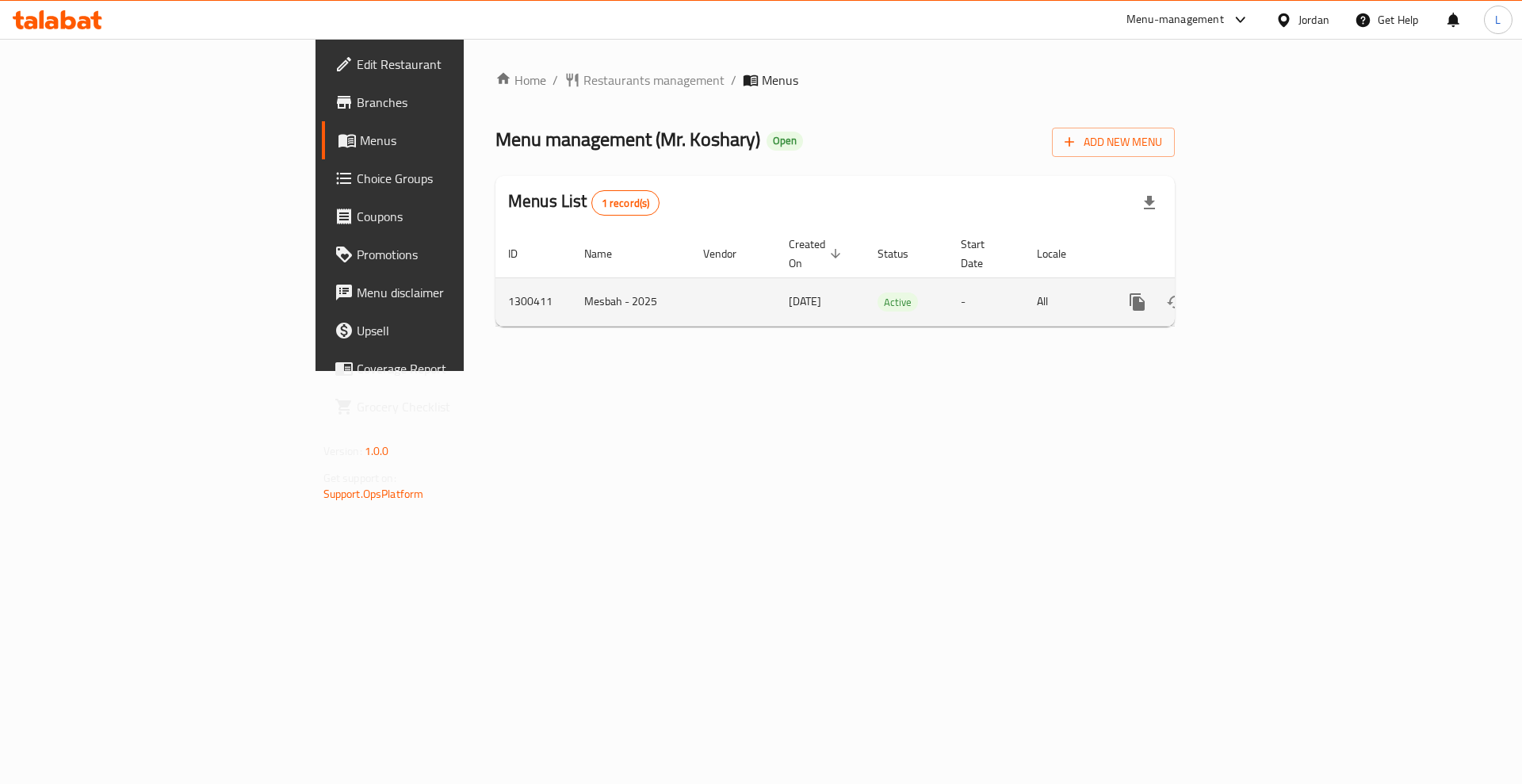
click at [1261, 293] on icon "enhanced table" at bounding box center [1252, 302] width 19 height 19
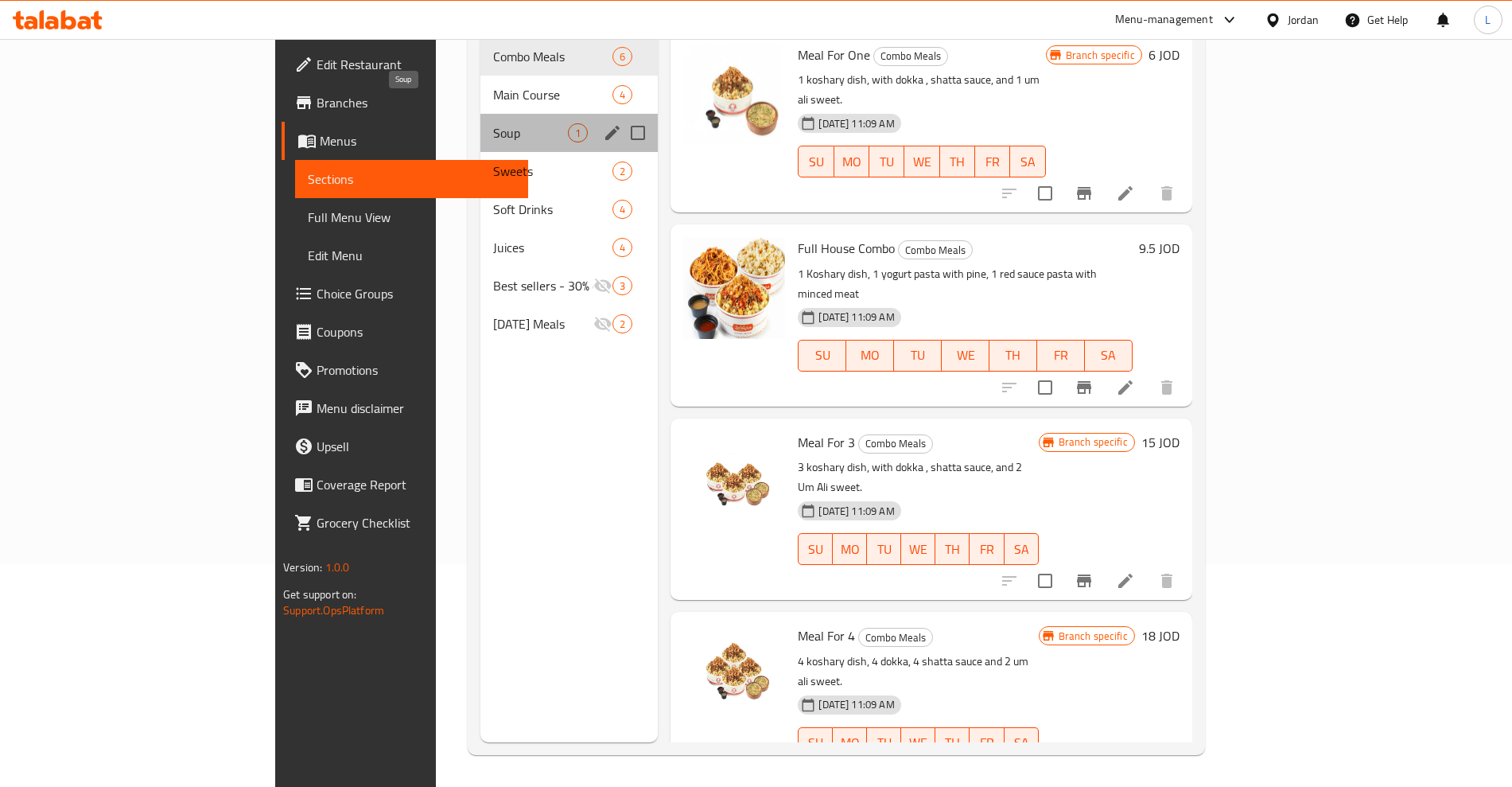
click at [493, 124] on span "Soup" at bounding box center [531, 133] width 76 height 19
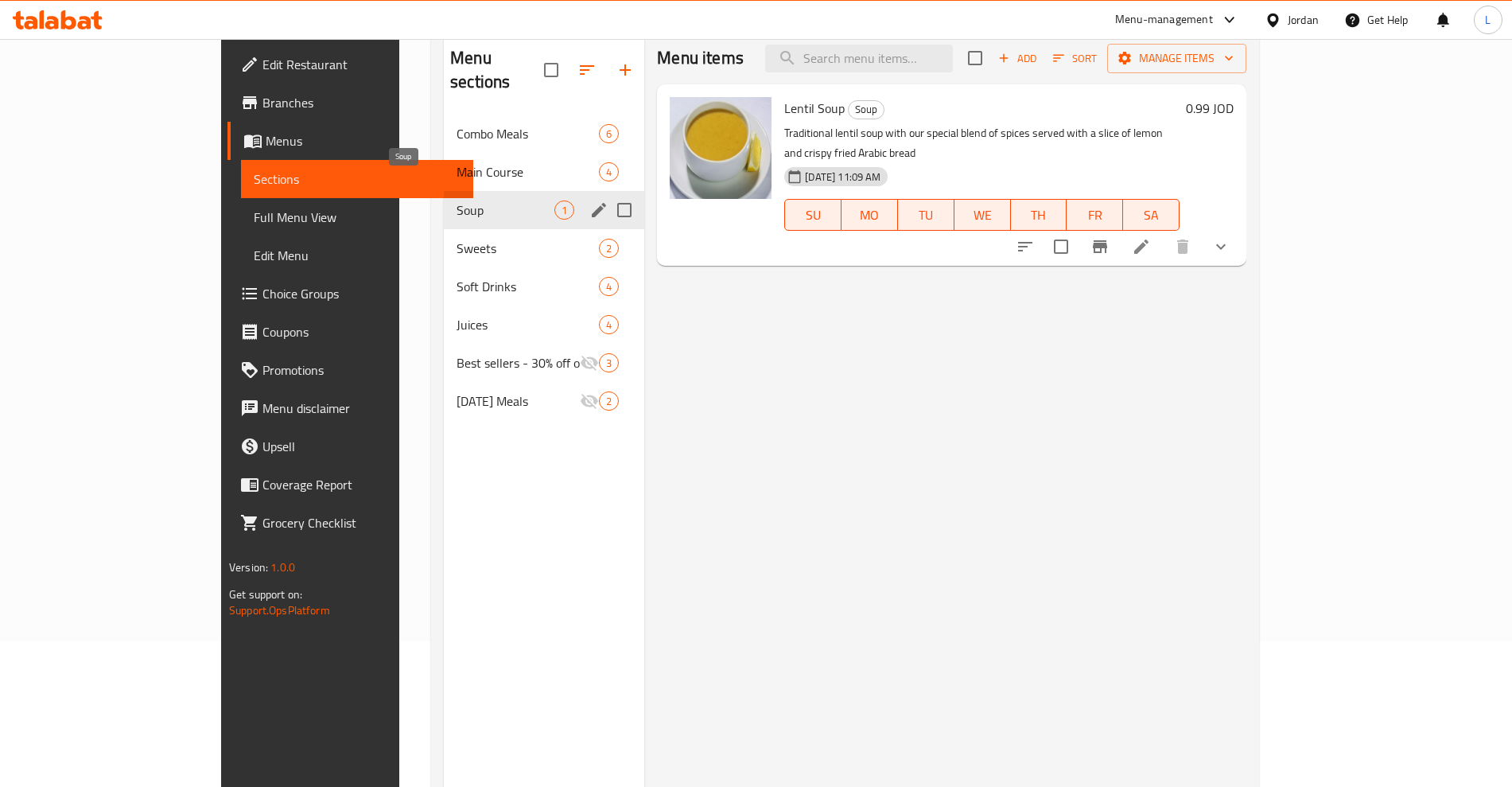
scroll to position [124, 0]
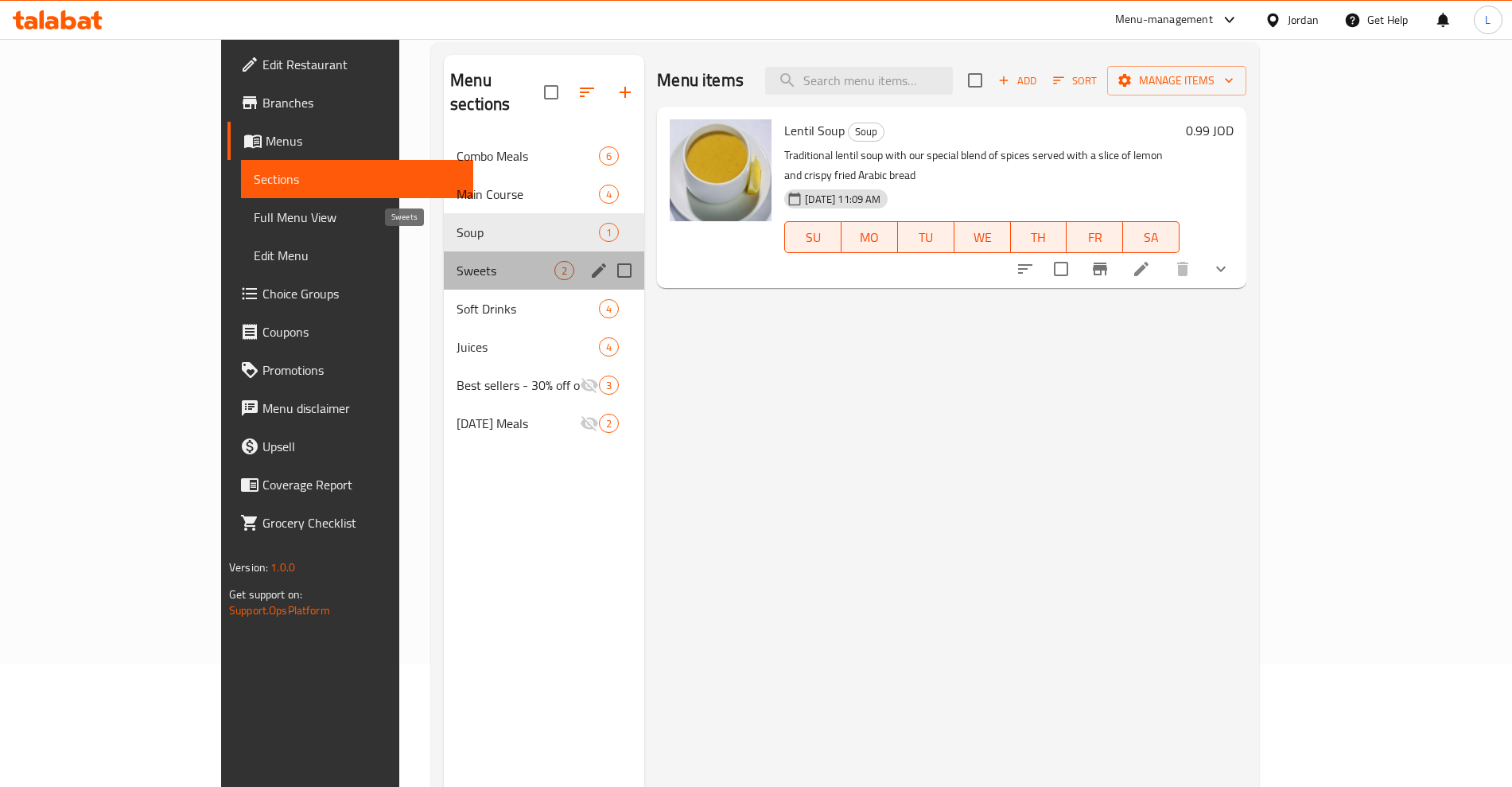
click at [456, 261] on span "Sweets" at bounding box center [505, 270] width 98 height 19
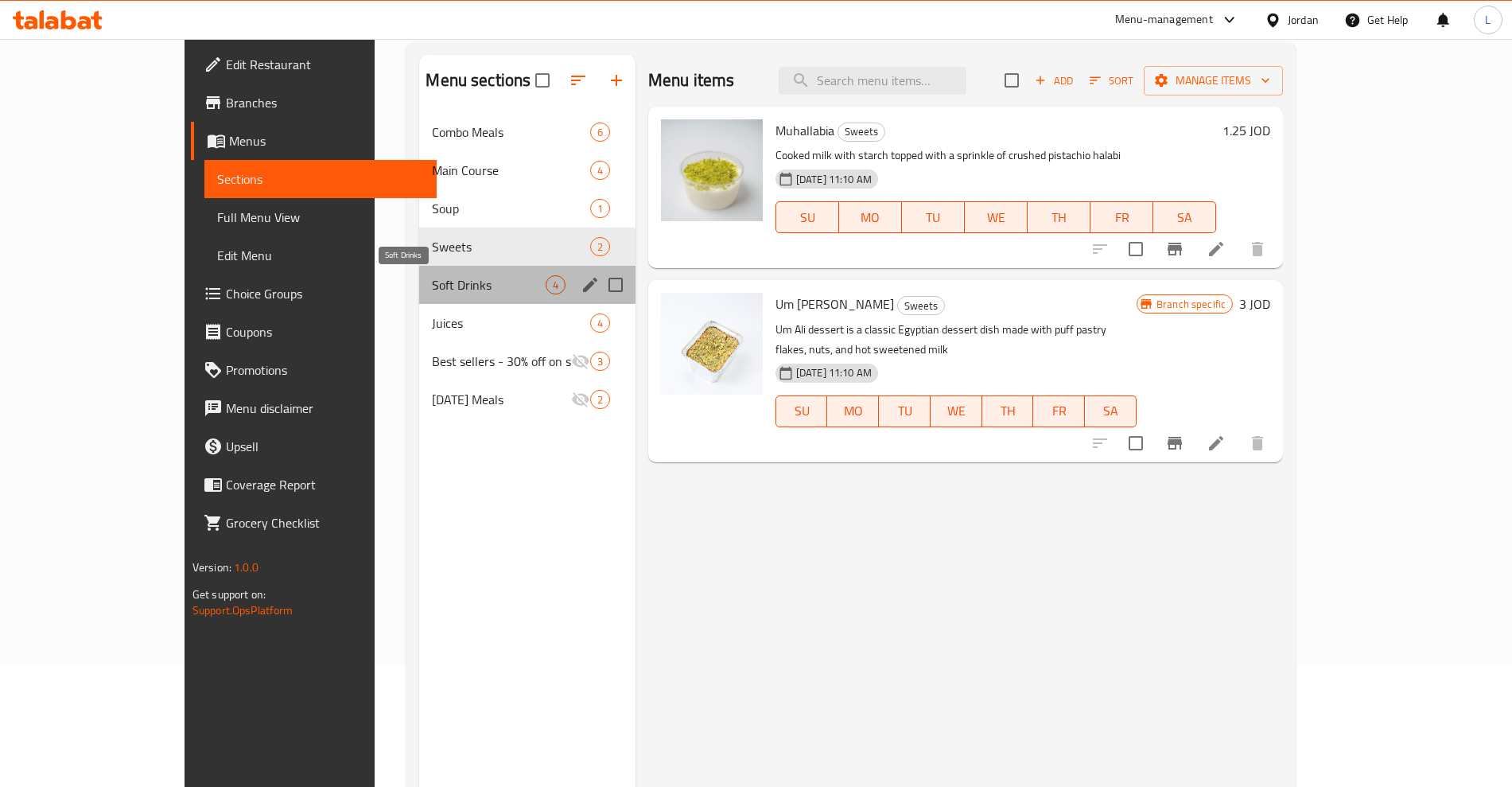
click at [432, 286] on span "Soft Drinks" at bounding box center [488, 285] width 113 height 19
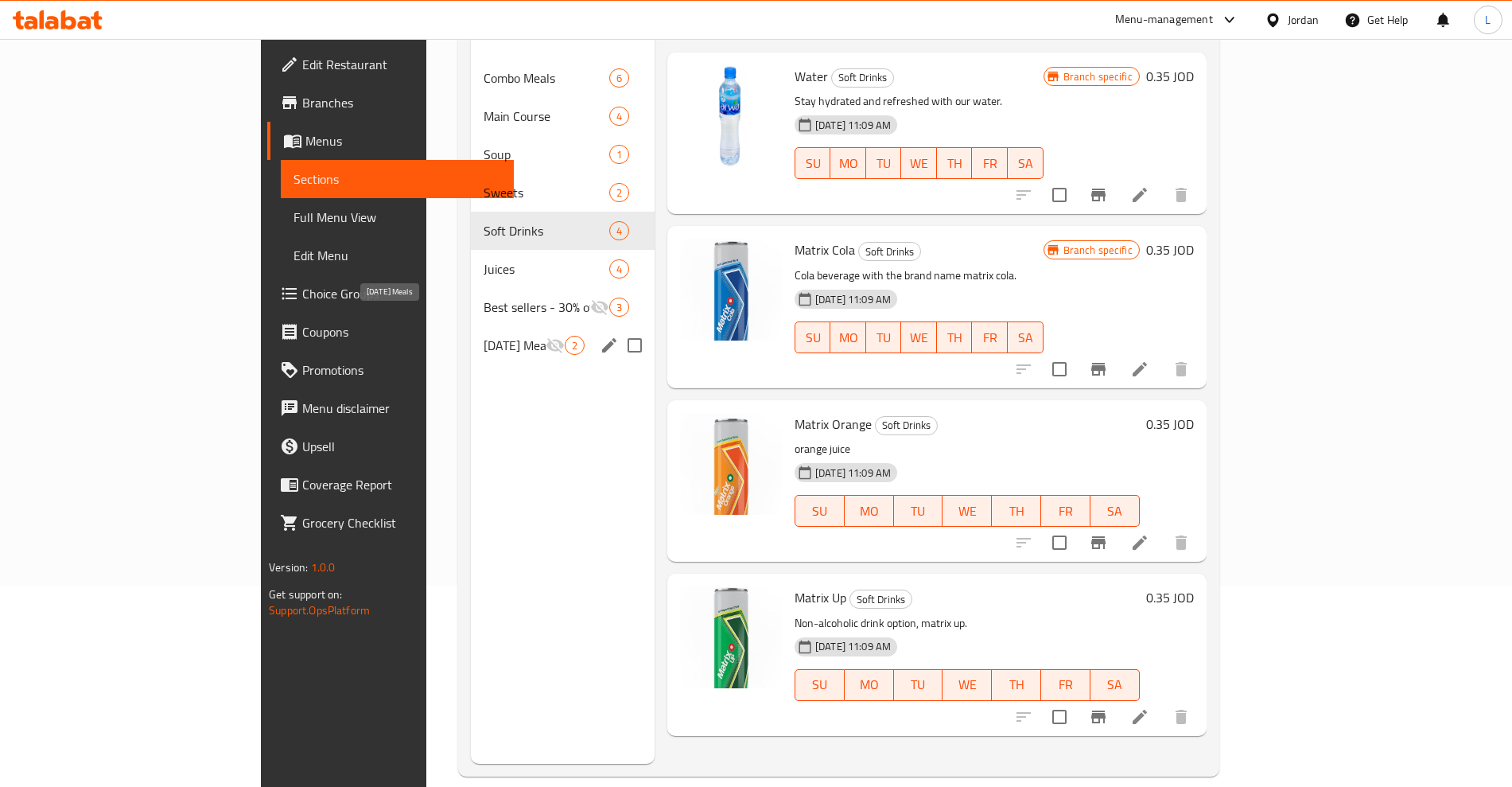
scroll to position [223, 0]
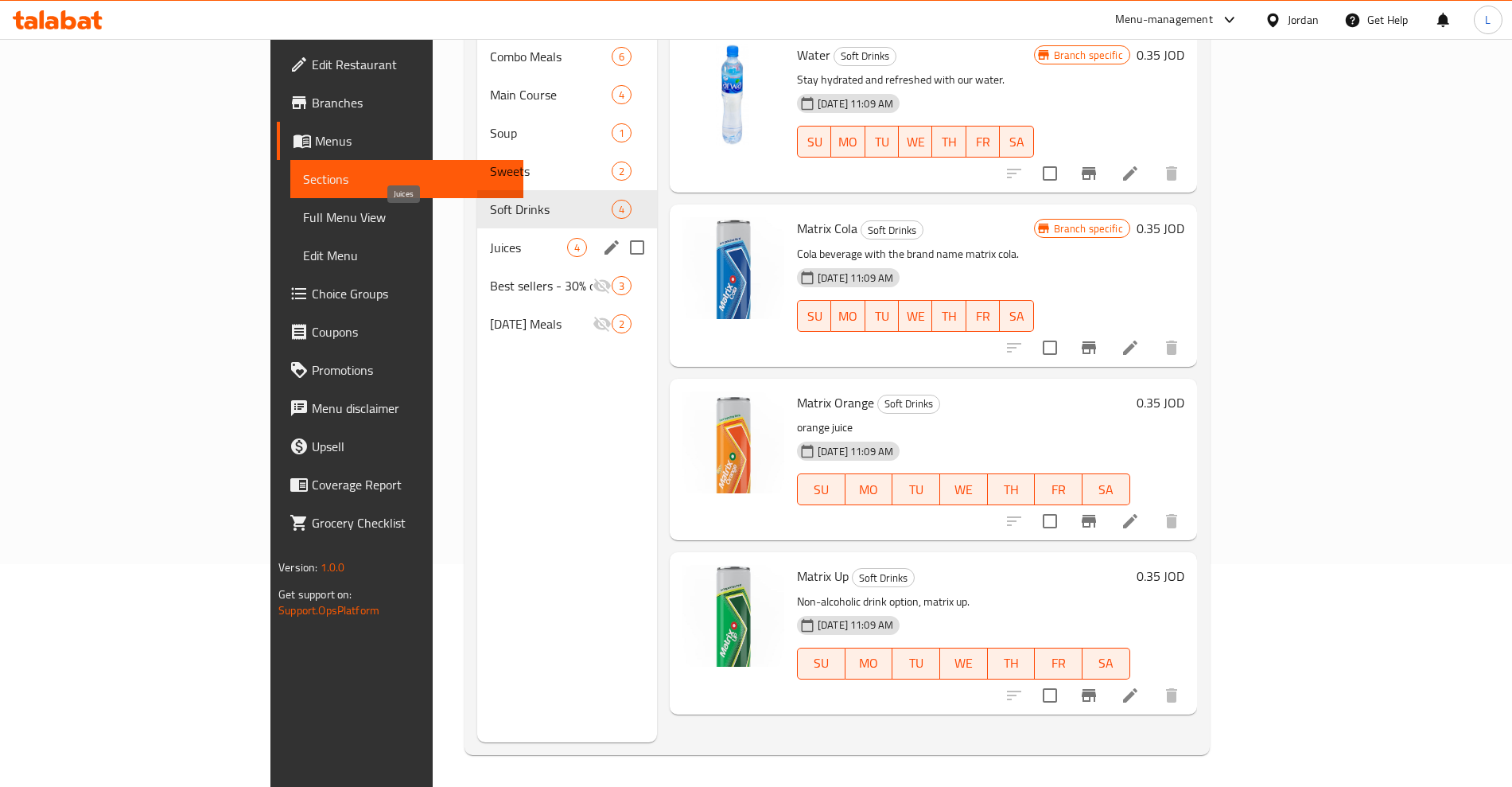
click at [490, 237] on span "Juices" at bounding box center [528, 247] width 77 height 19
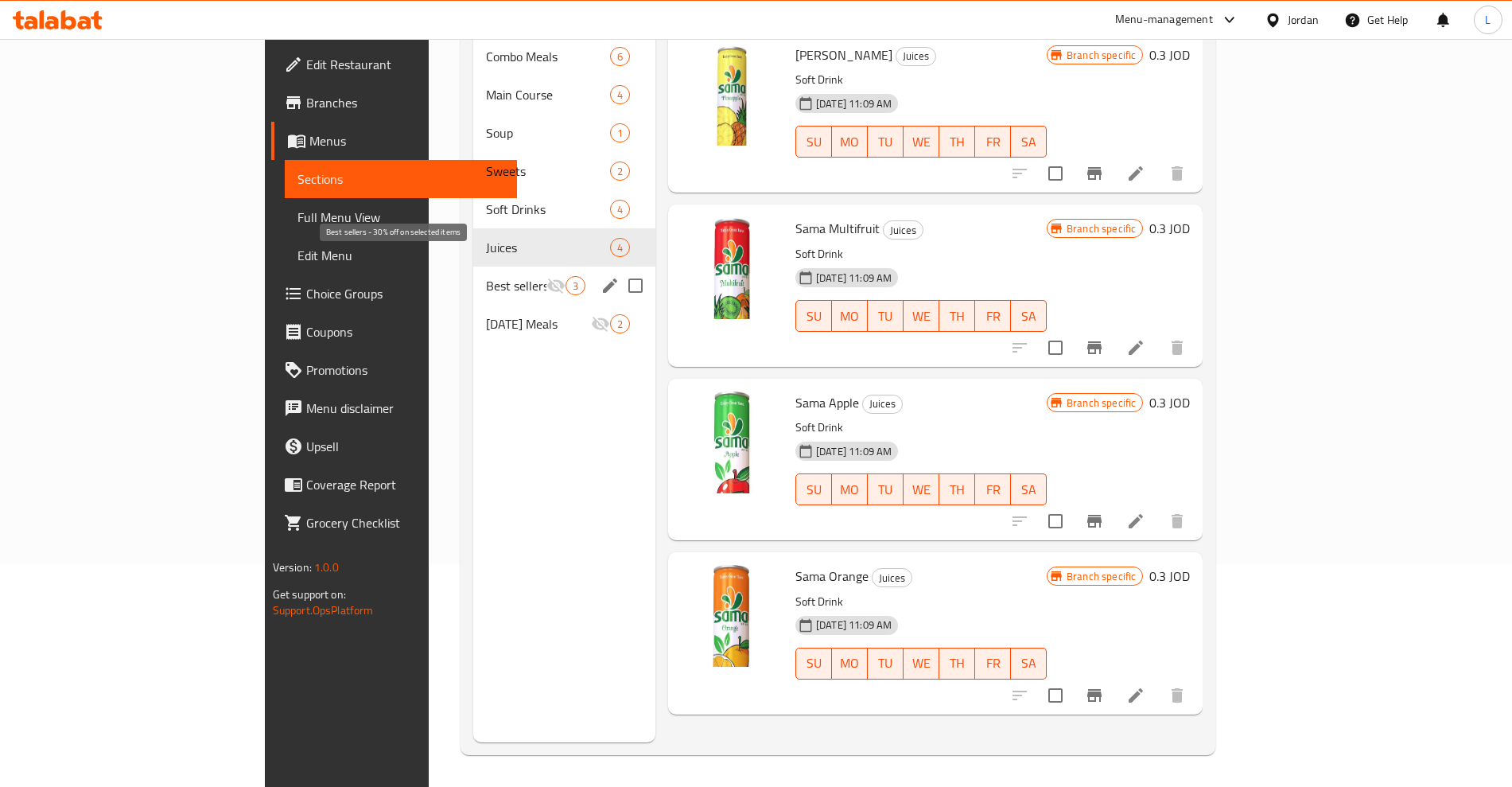
click at [486, 276] on span "Best sellers - 30% off on selected items" at bounding box center [517, 286] width 60 height 19
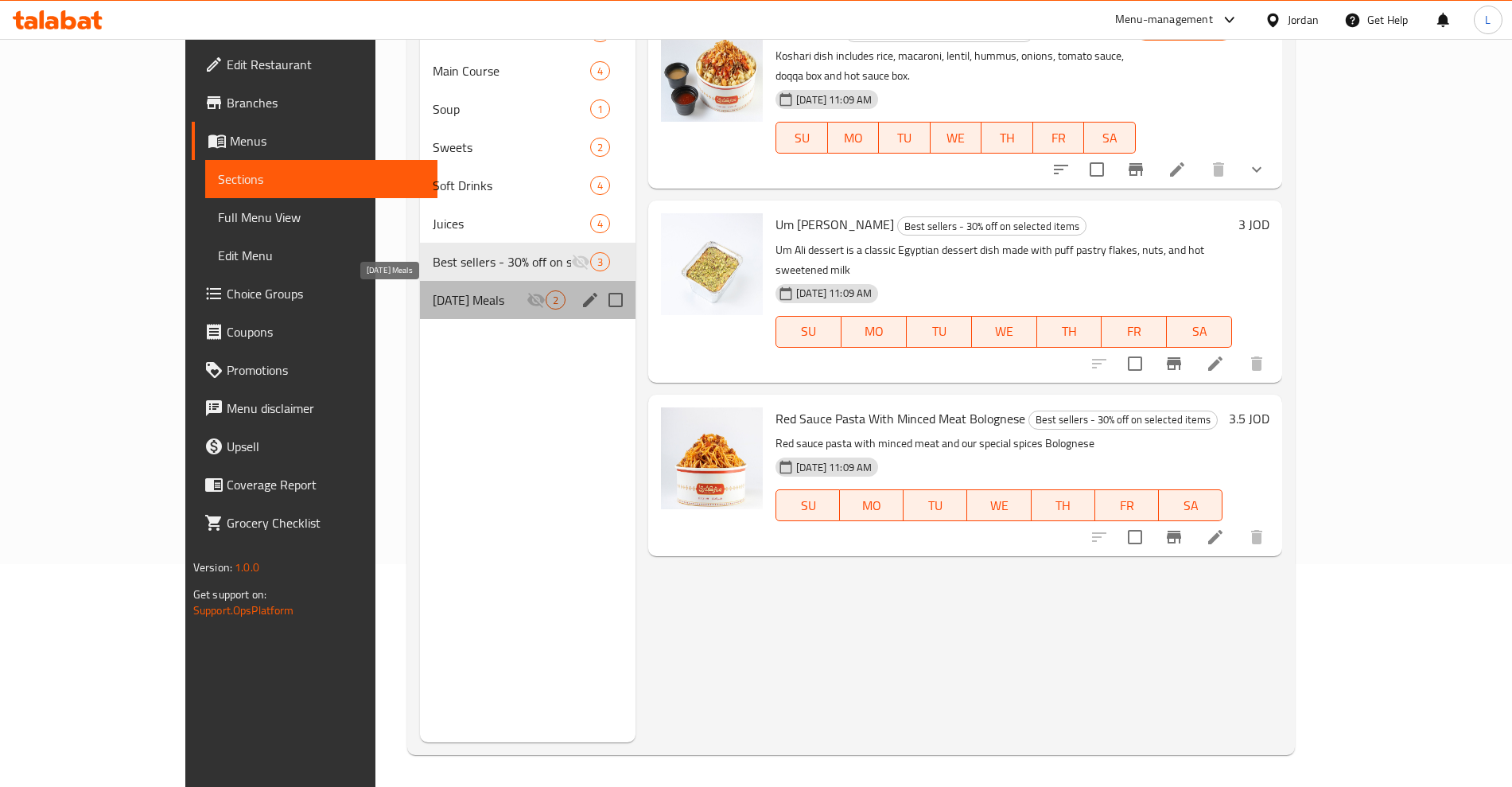
click at [433, 301] on span "[DATE] Meals" at bounding box center [480, 300] width 93 height 19
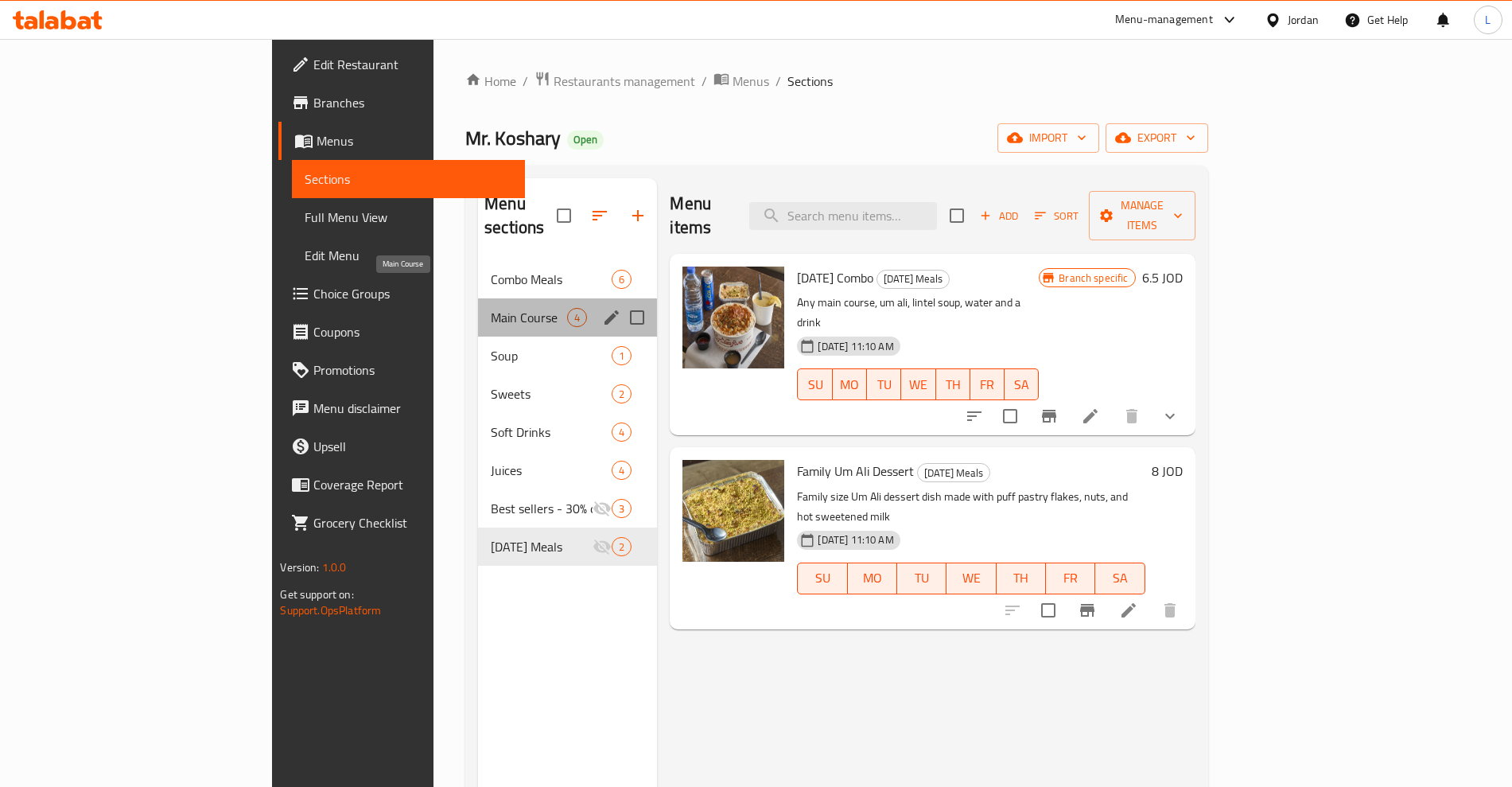
click at [491, 307] on span "Main Course" at bounding box center [529, 317] width 76 height 19
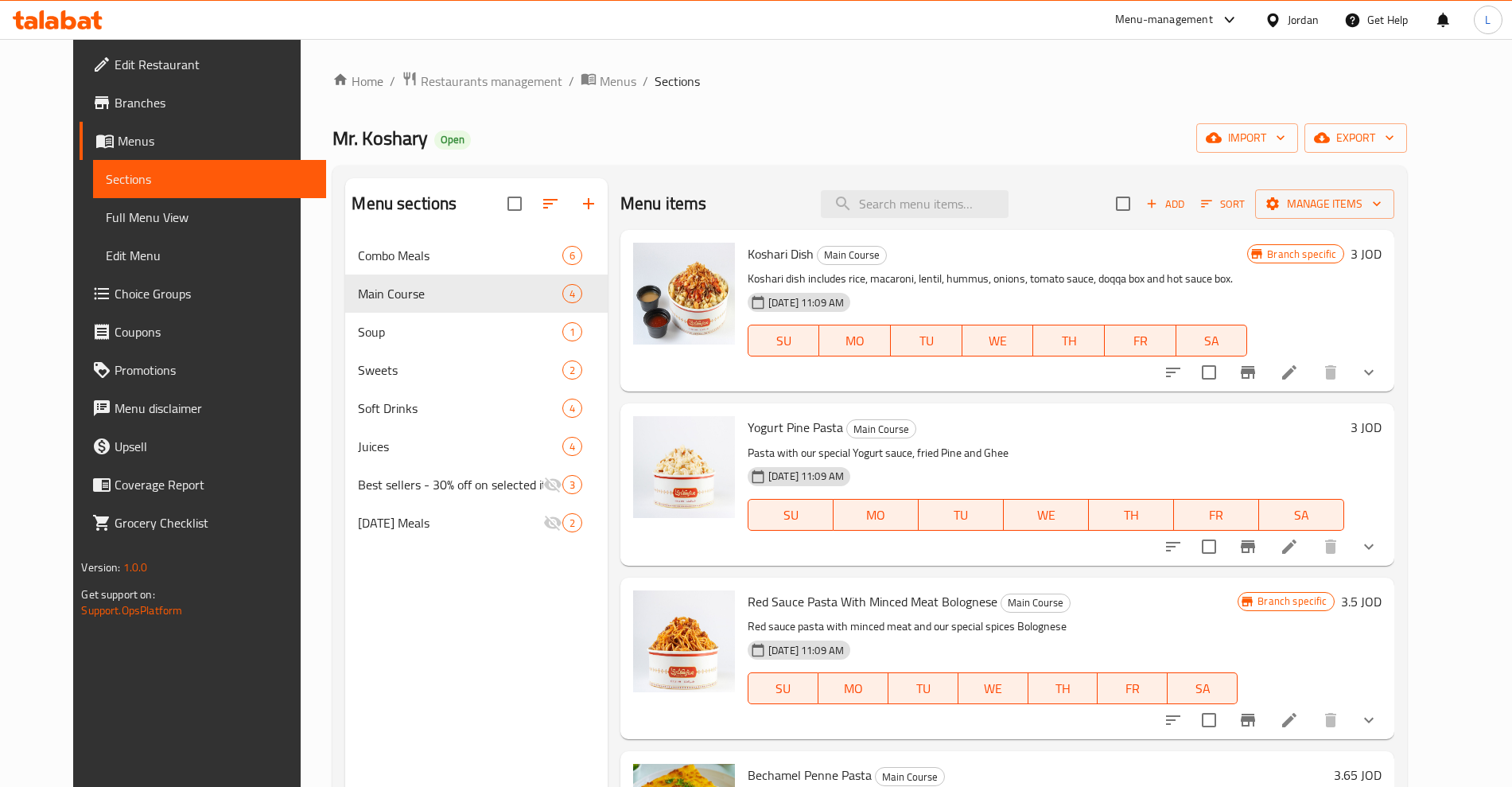
click at [758, 251] on span "Koshari Dish" at bounding box center [781, 254] width 66 height 24
click at [756, 252] on span "Koshari Dish" at bounding box center [781, 254] width 66 height 24
click at [756, 253] on span "Koshari Dish" at bounding box center [781, 254] width 66 height 24
drag, startPoint x: 797, startPoint y: 257, endPoint x: 722, endPoint y: 264, distance: 75.3
click at [722, 264] on div "Koshari Dish Main Course Koshari dish includes rice, macaroni, lentil, hummus, …" at bounding box center [1007, 310] width 762 height 149
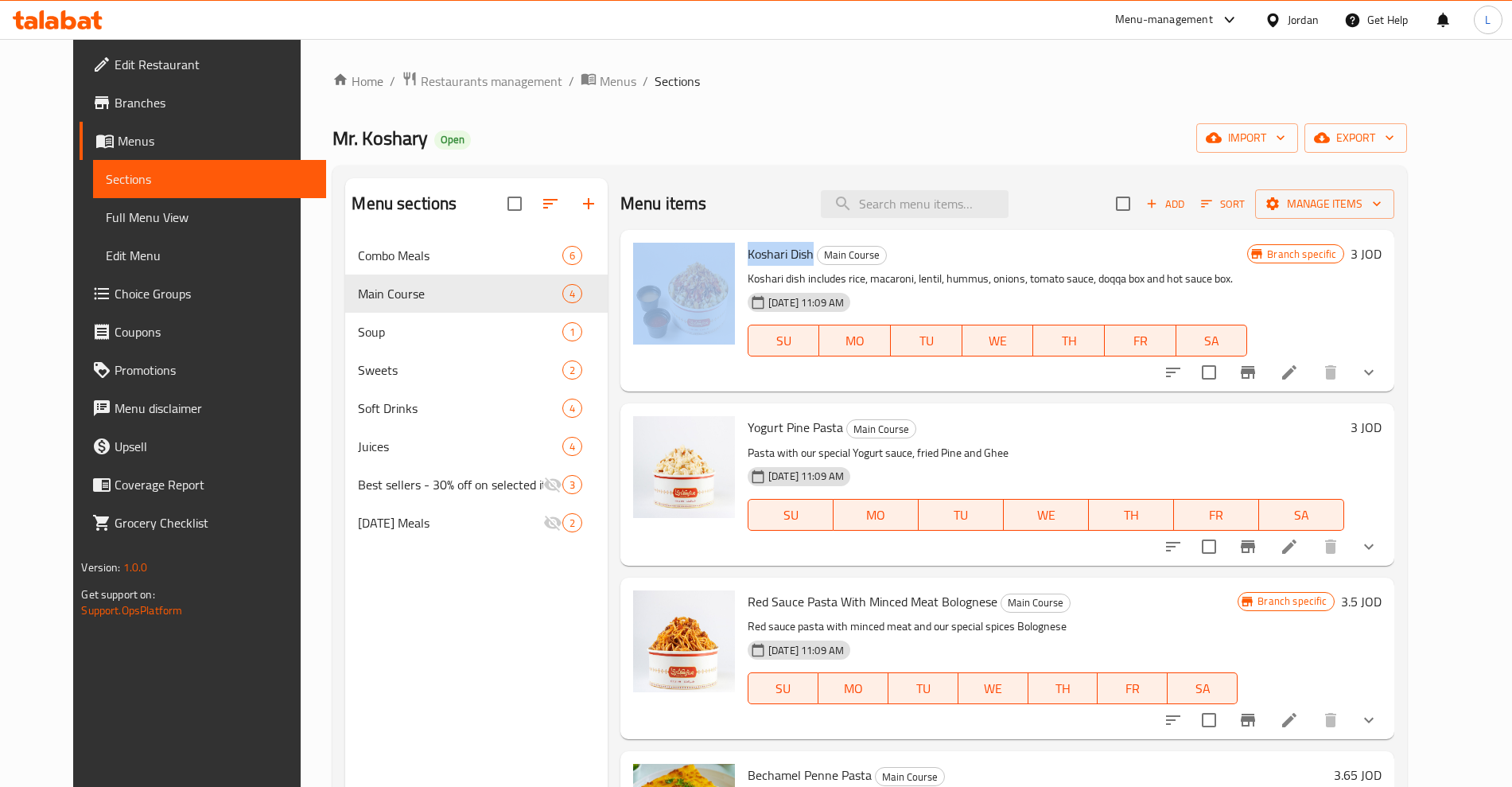
copy div "Koshari Dish"
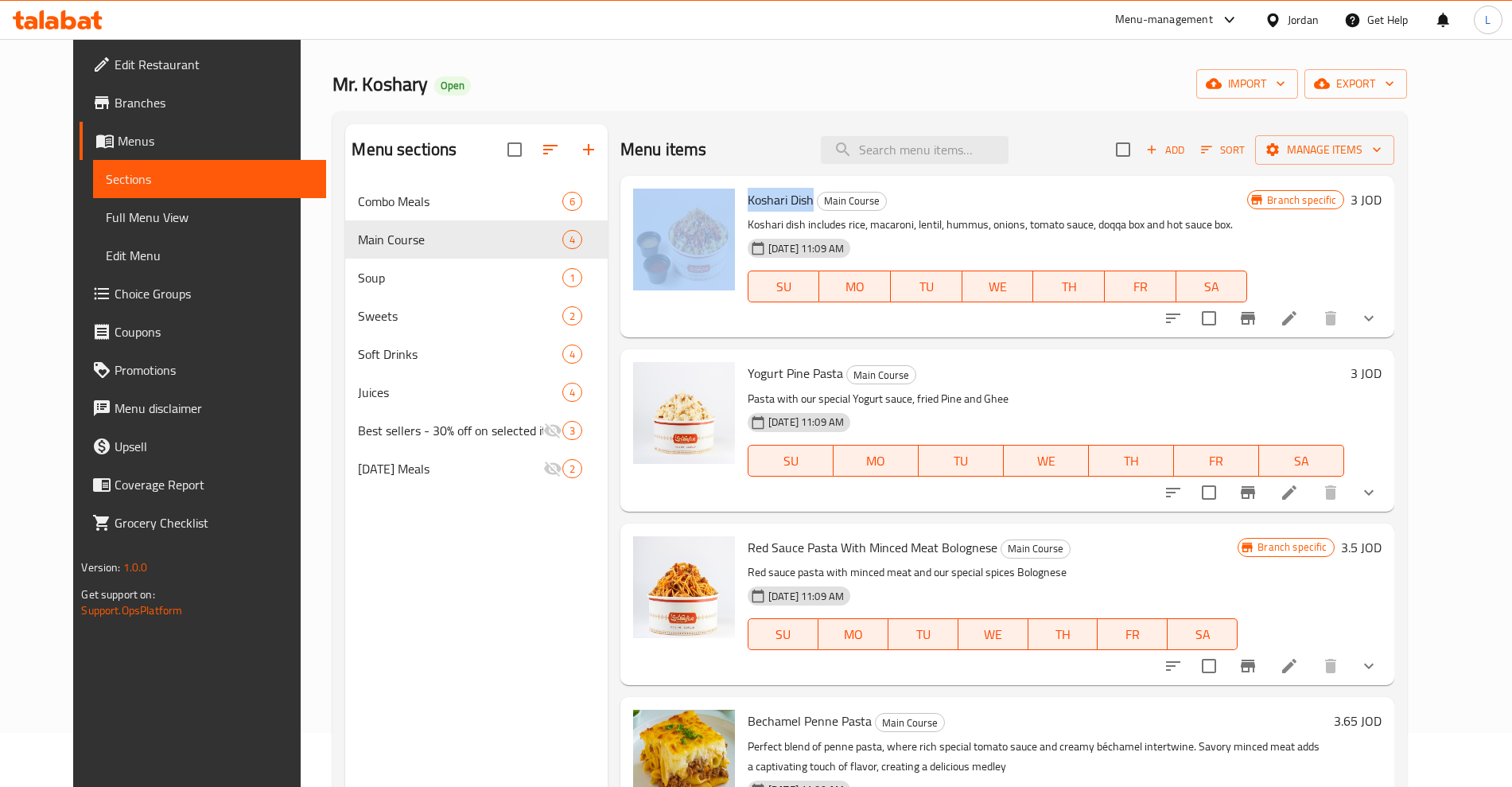
scroll to position [198, 0]
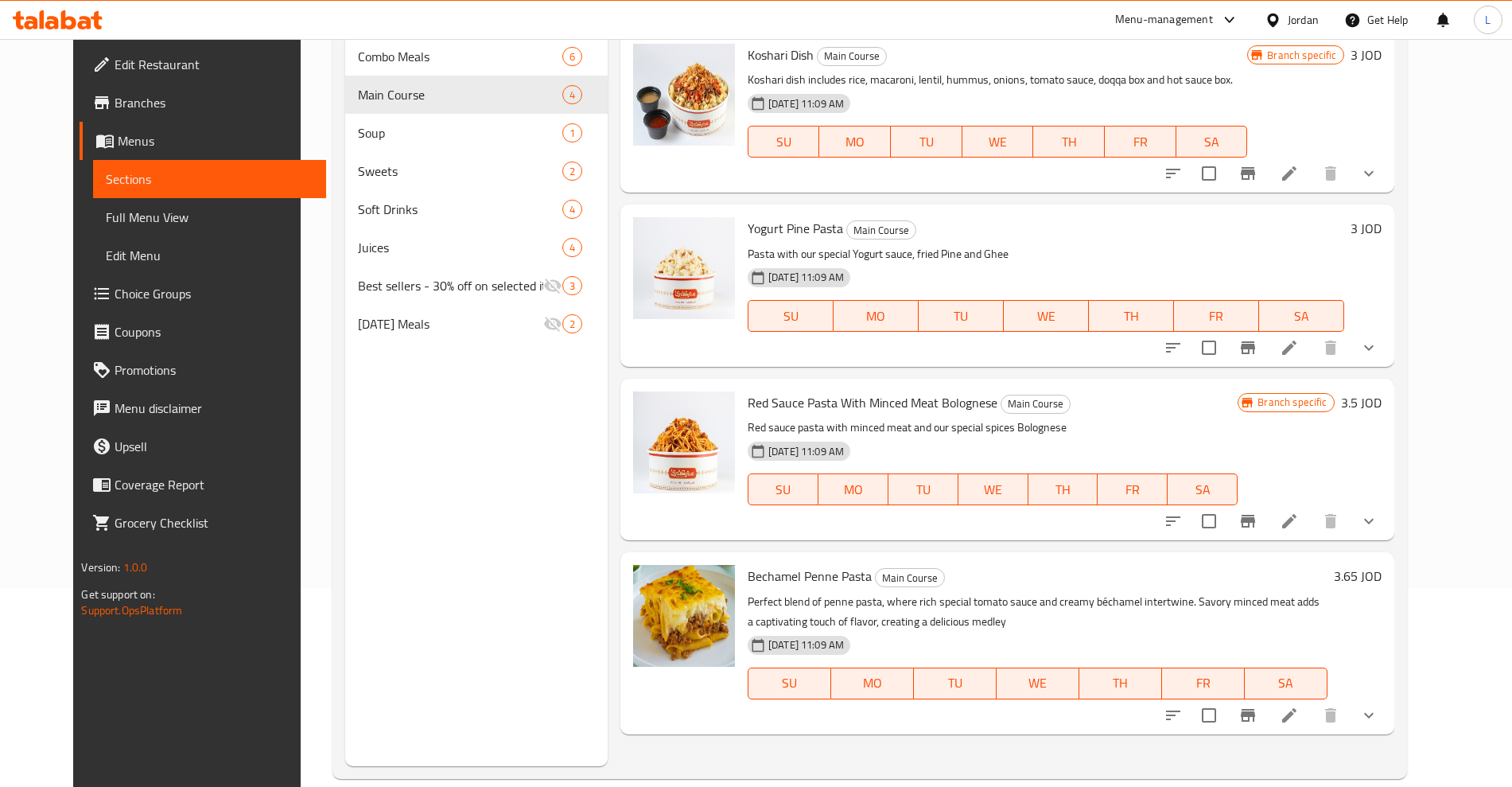
click at [753, 225] on span "Yogurt Pine Pasta" at bounding box center [796, 228] width 95 height 24
copy h6 "Yogurt Pine Pasta"
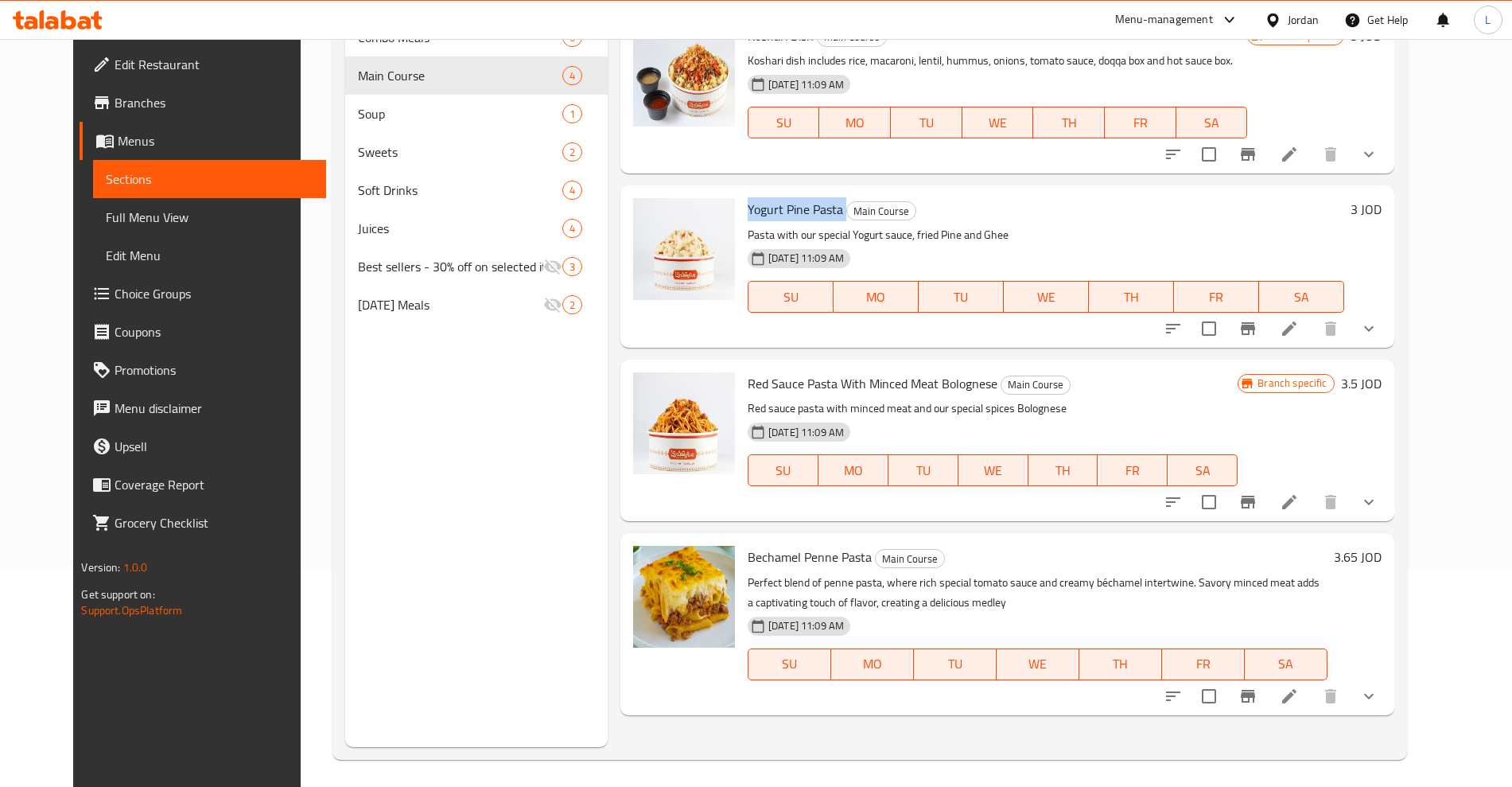
scroll to position [223, 0]
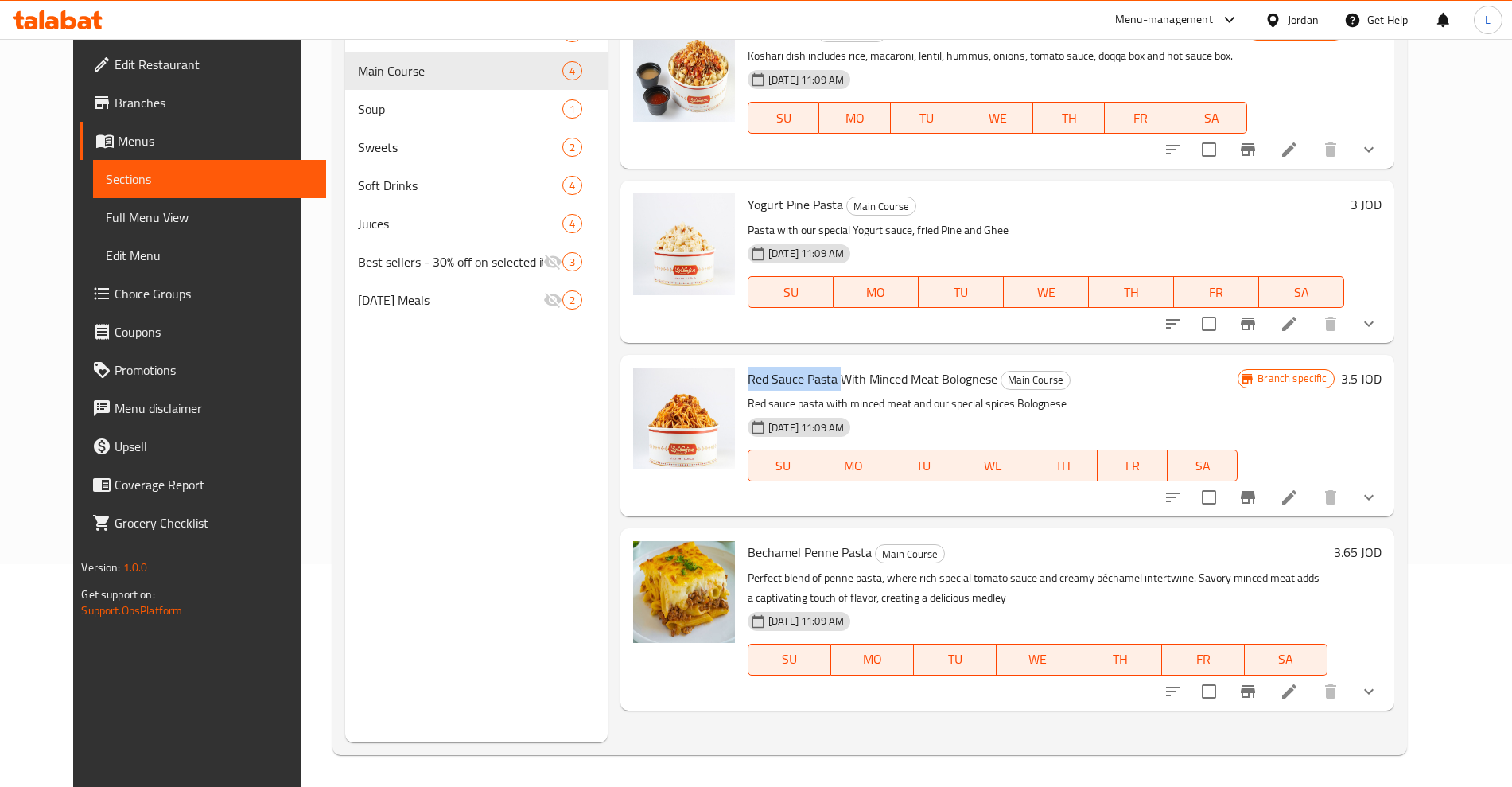
drag, startPoint x: 729, startPoint y: 377, endPoint x: 821, endPoint y: 381, distance: 92.1
click at [821, 381] on span "Red Sauce Pasta With Minced Meat Bolognese" at bounding box center [873, 378] width 250 height 24
copy span "Red Sauce Pasta"
drag, startPoint x: 728, startPoint y: 553, endPoint x: 853, endPoint y: 554, distance: 125.0
click at [853, 554] on div "Bechamel Penne Pasta Main Course Perfect blend of penne pasta, where rich speci…" at bounding box center [1037, 618] width 593 height 168
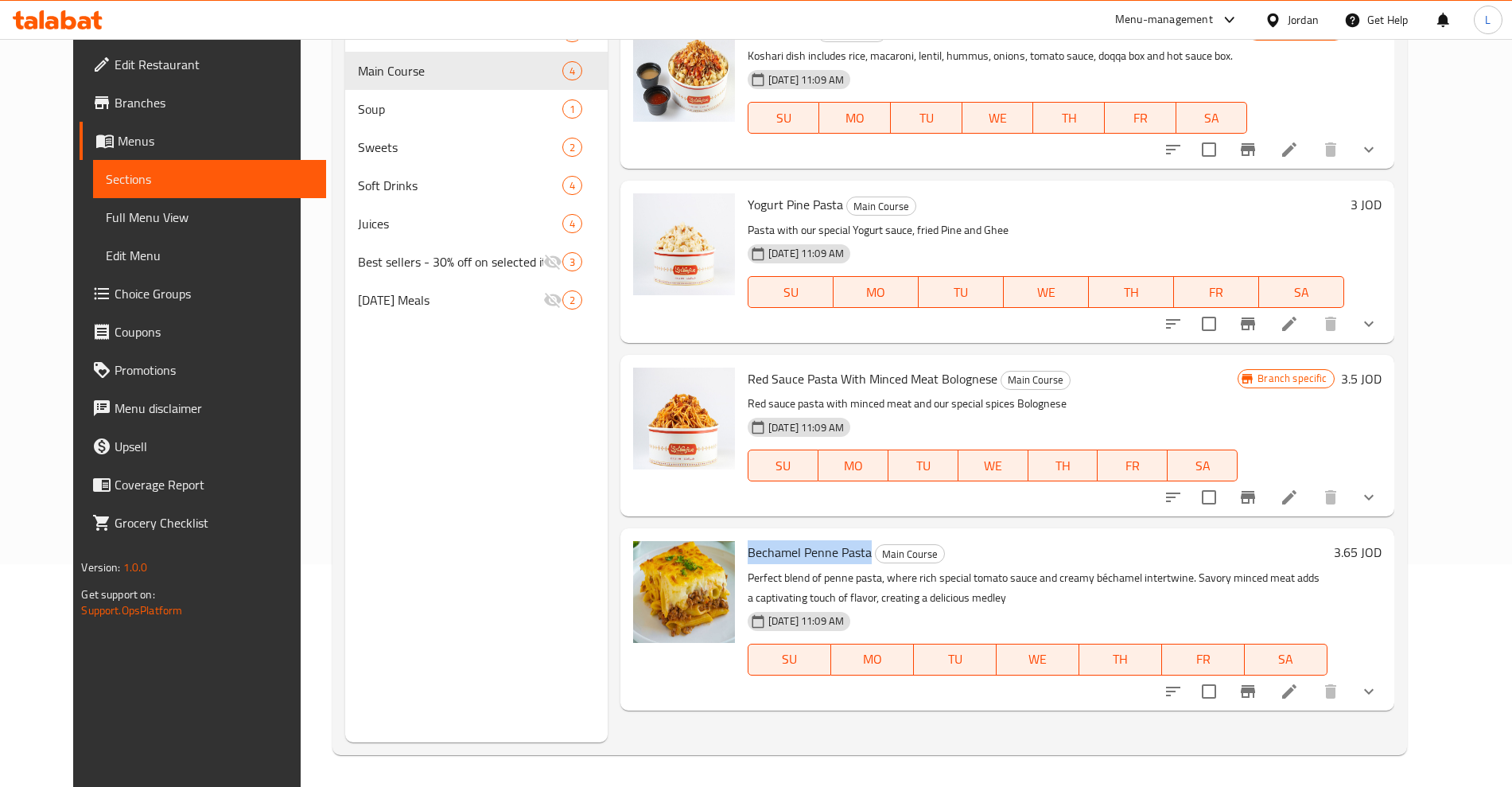
copy span "Bechamel Penne Pasta"
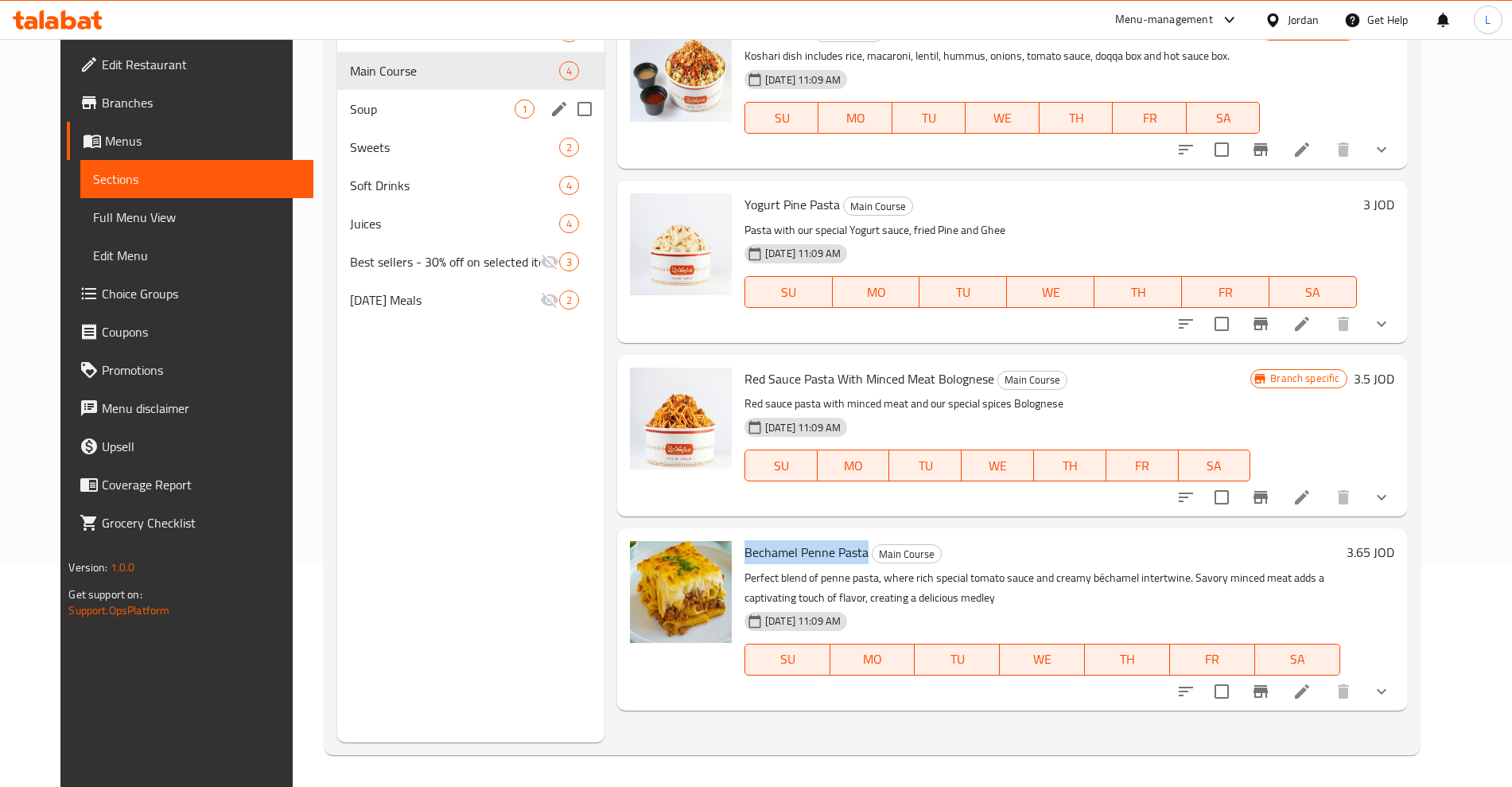
click at [379, 107] on span "Soup" at bounding box center [432, 109] width 164 height 19
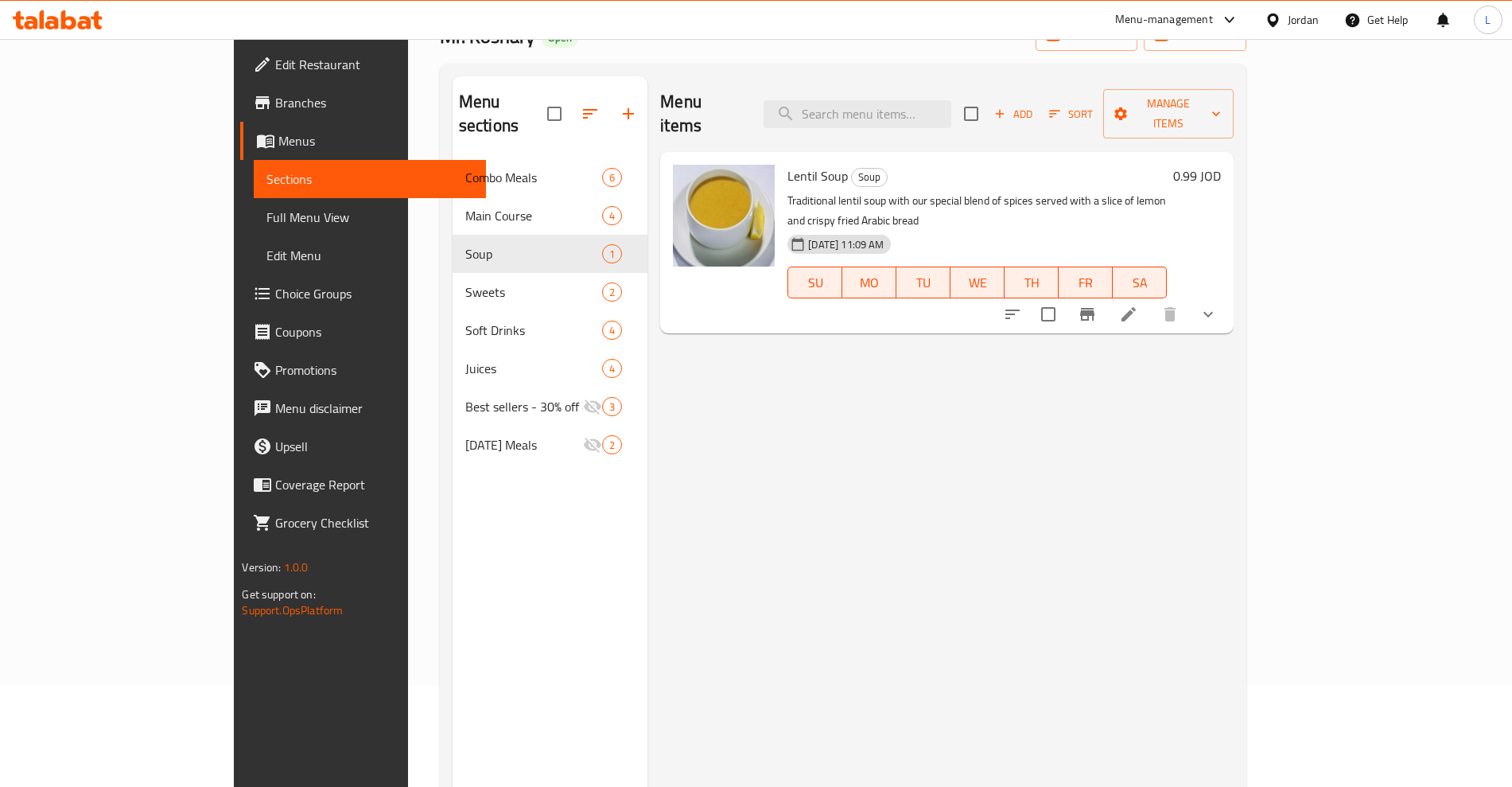
scroll to position [24, 0]
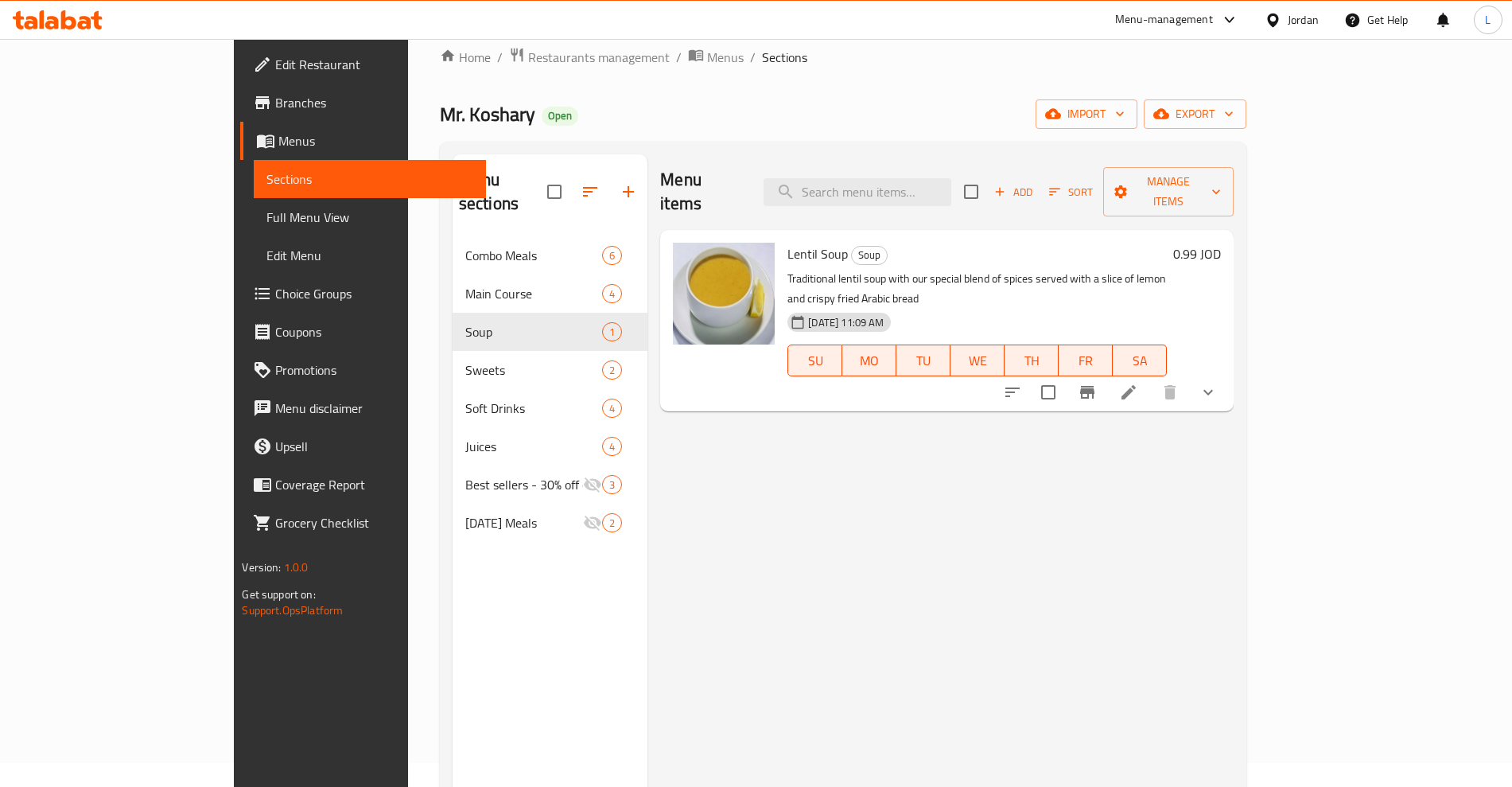
click at [788, 242] on span "Lentil Soup" at bounding box center [818, 254] width 60 height 24
copy h6 "Lentil Soup"
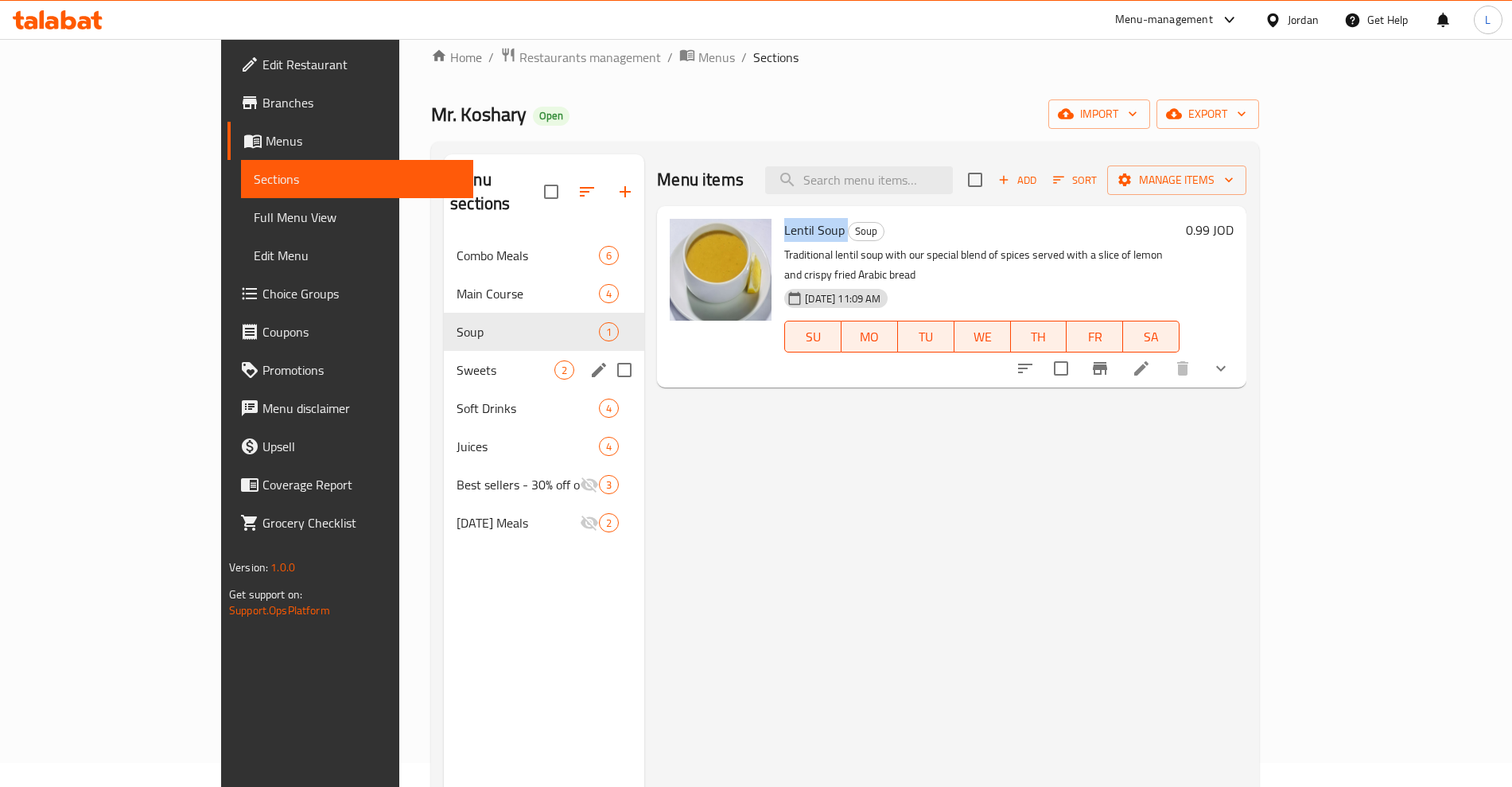
click at [444, 351] on div "Sweets 2" at bounding box center [544, 370] width 200 height 38
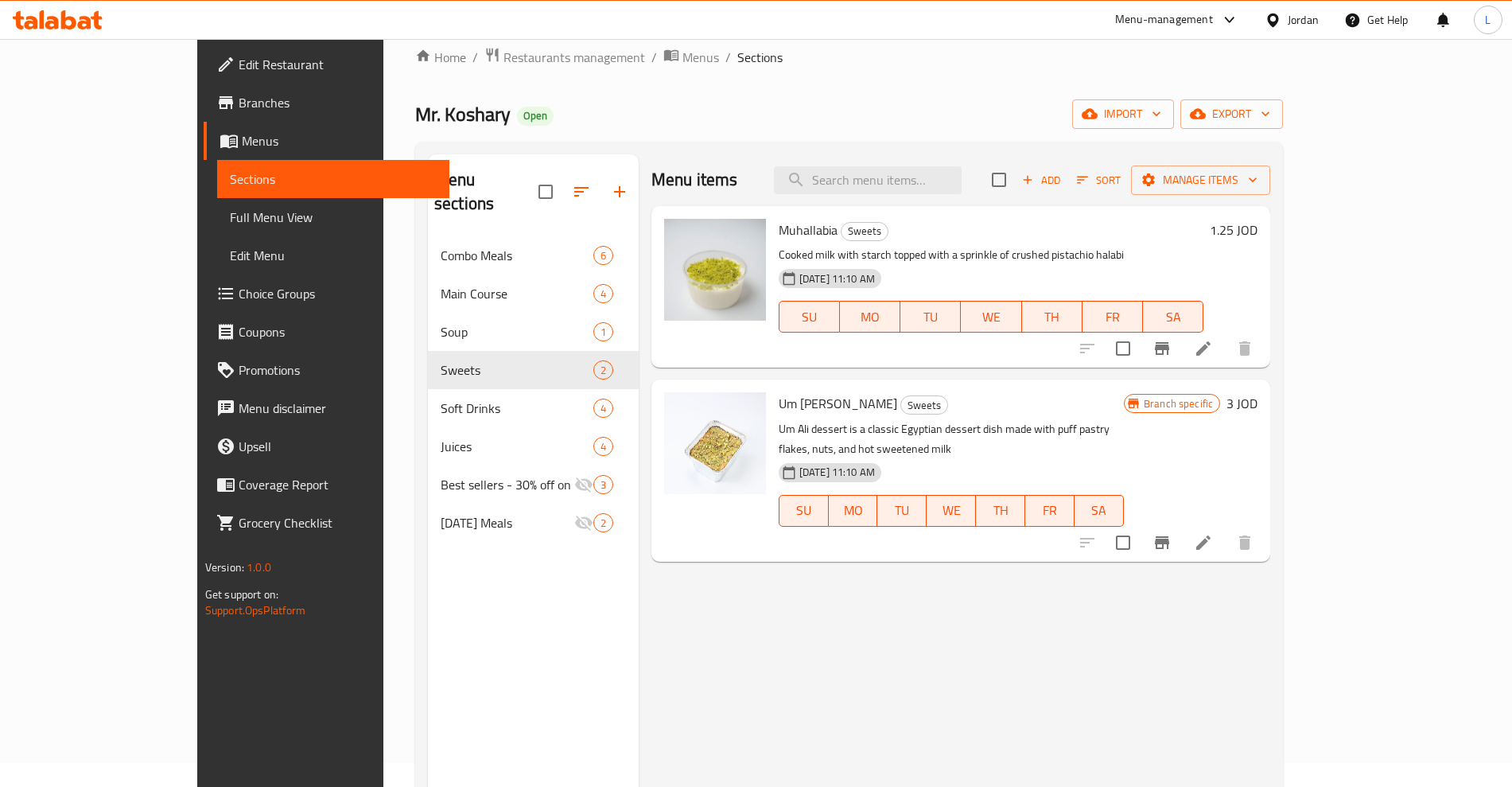
click at [779, 237] on span "Muhallabia" at bounding box center [809, 230] width 59 height 24
copy h6 "Muhallabia"
click at [779, 406] on span "Um [PERSON_NAME]" at bounding box center [839, 403] width 119 height 24
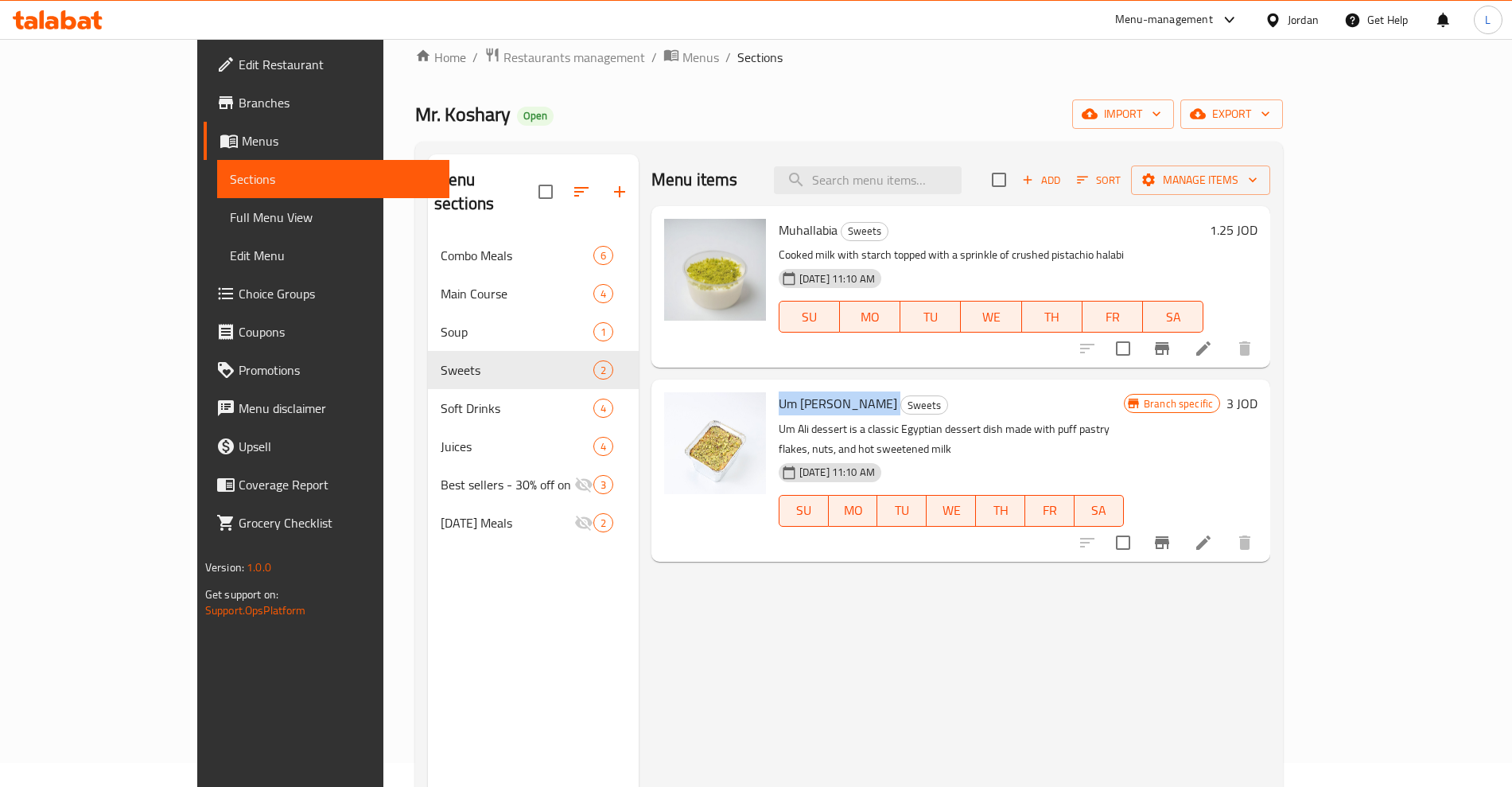
click at [779, 406] on span "Um [PERSON_NAME]" at bounding box center [839, 403] width 119 height 24
copy h6 "Um [PERSON_NAME]"
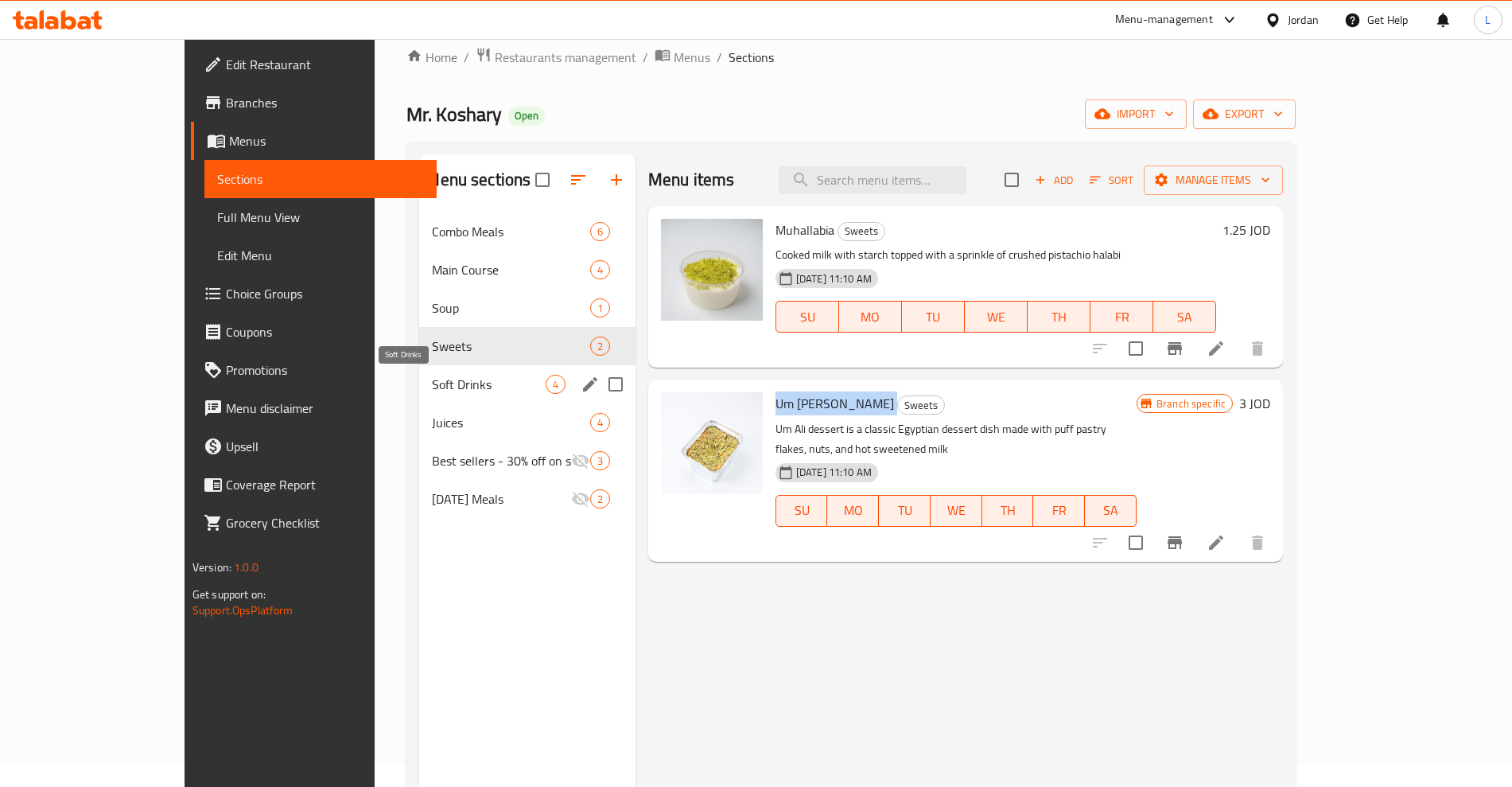
click at [459, 386] on span "Soft Drinks" at bounding box center [488, 384] width 113 height 19
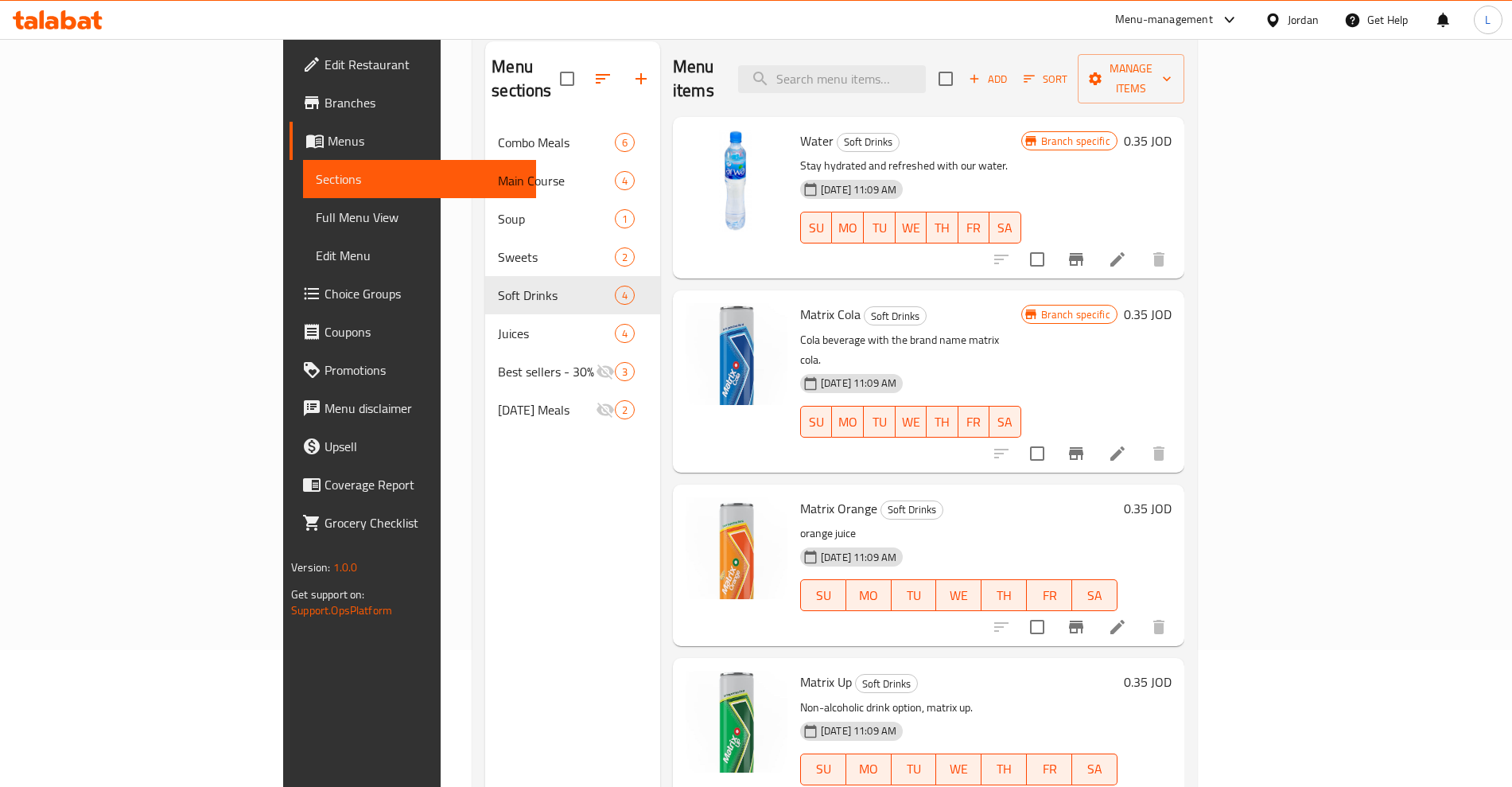
scroll to position [223, 0]
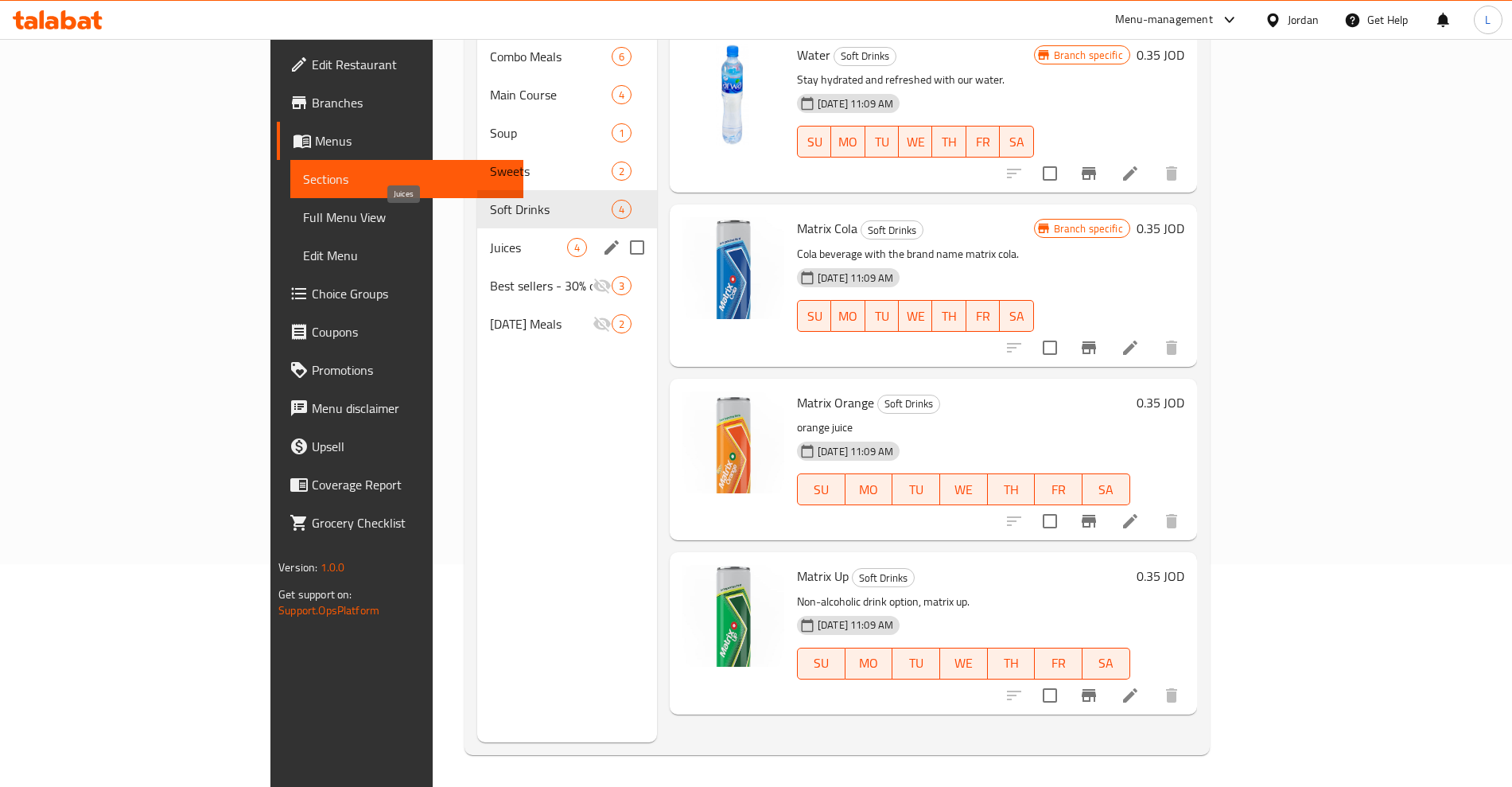
click at [490, 237] on span "Juices" at bounding box center [528, 247] width 77 height 19
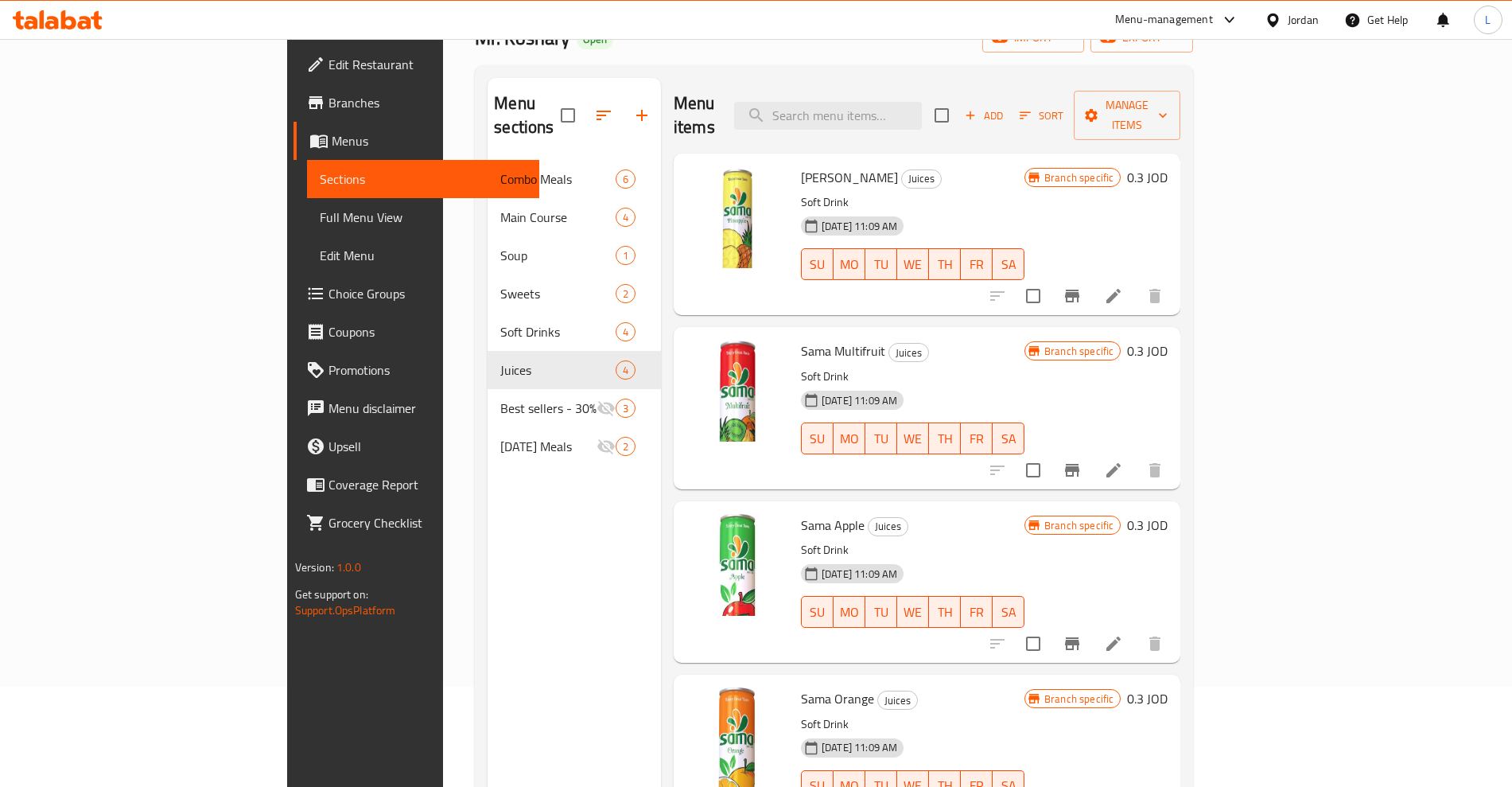
scroll to position [198, 0]
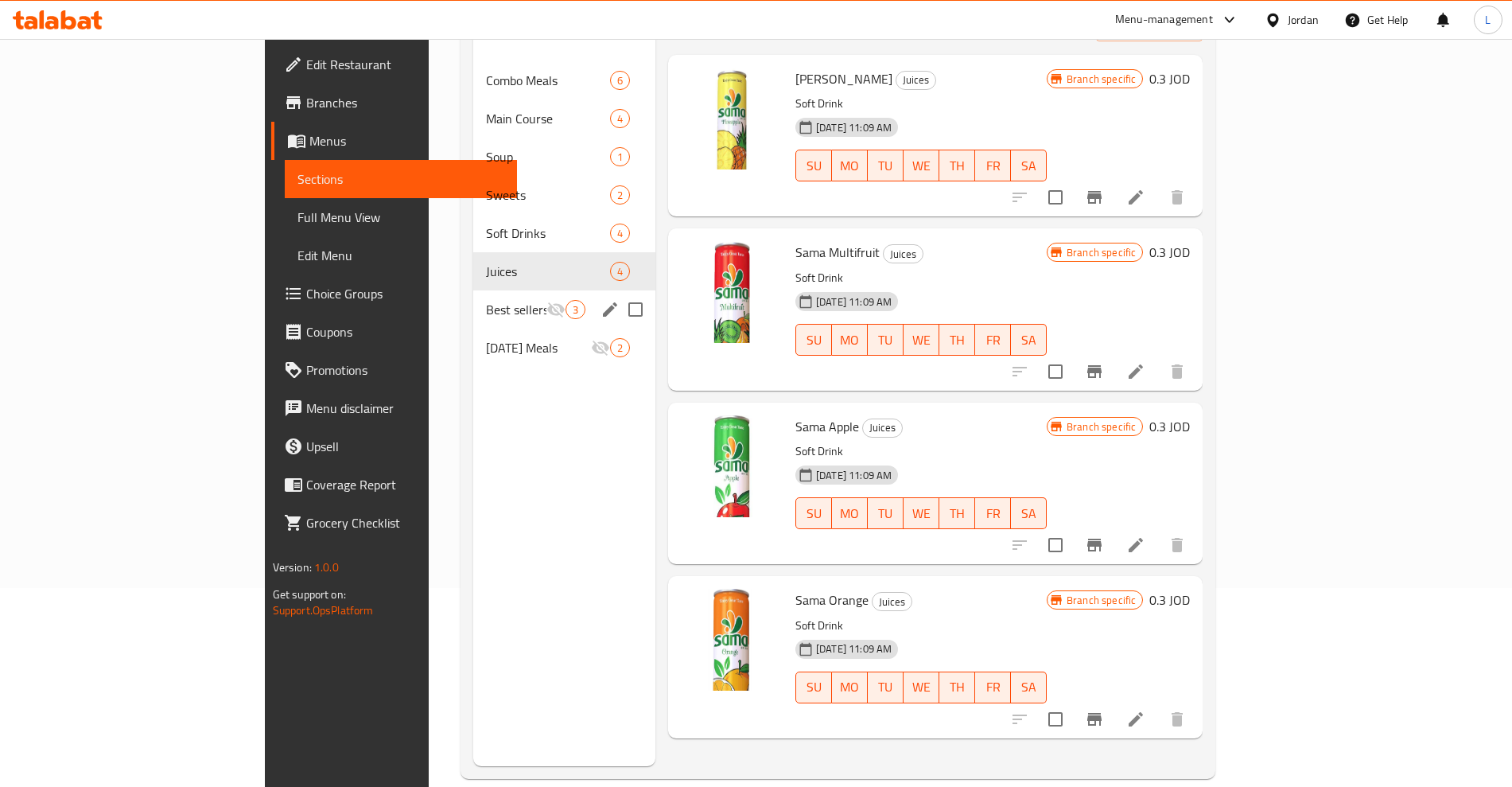
click at [486, 300] on span "Best sellers - 30% off on selected items" at bounding box center [517, 309] width 60 height 19
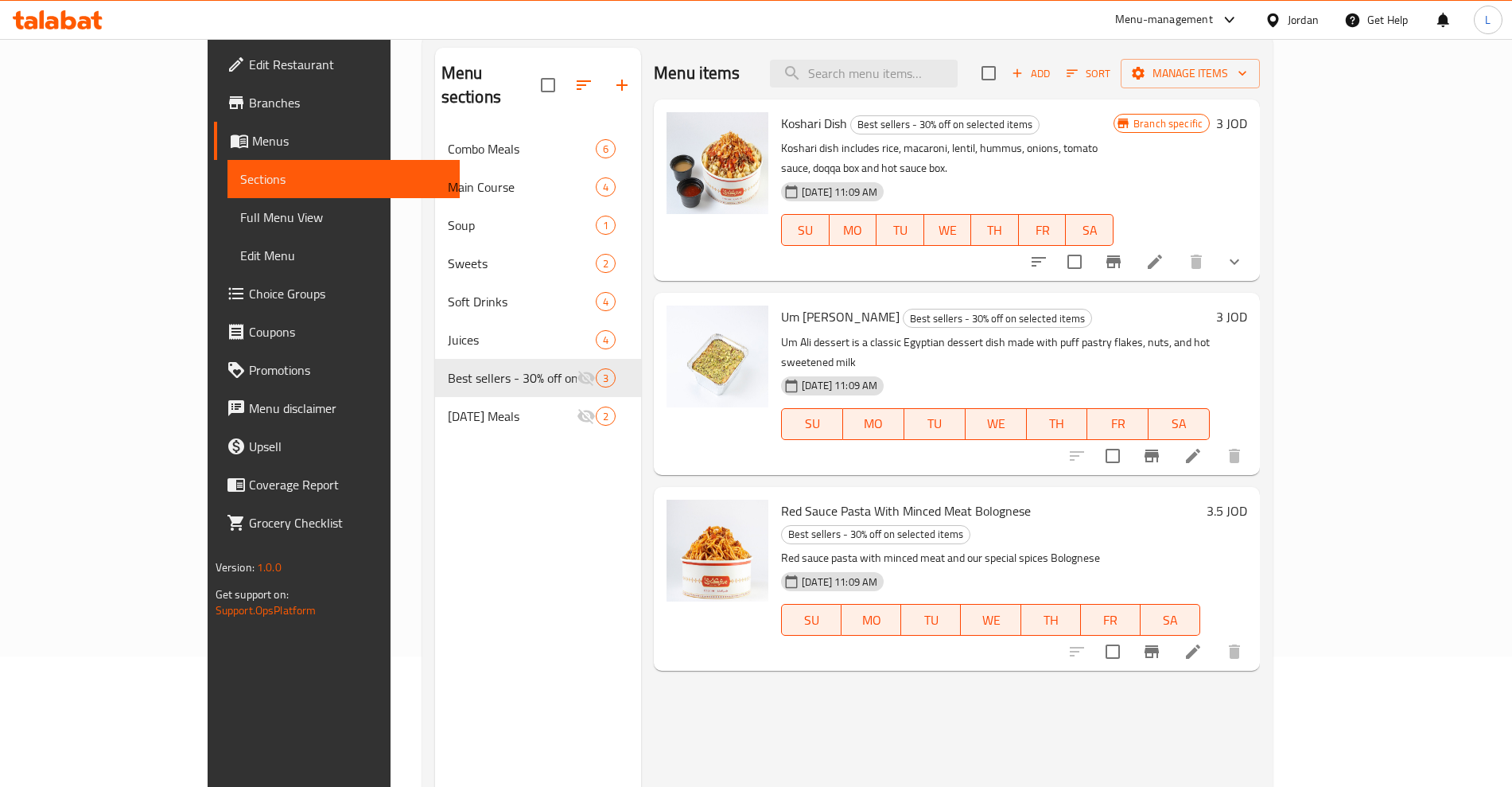
scroll to position [99, 0]
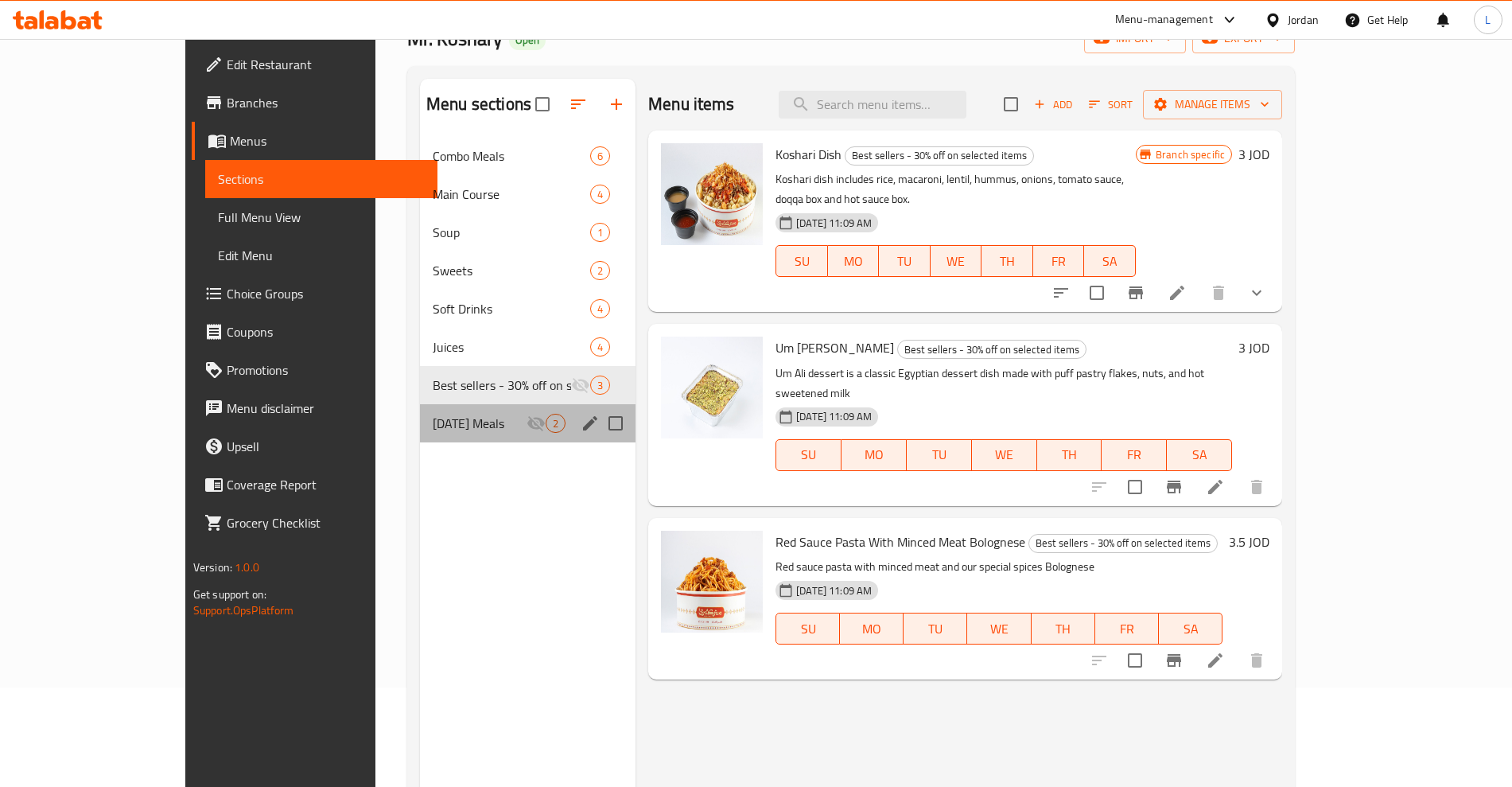
click at [420, 437] on div "[DATE] Meals 2" at bounding box center [528, 422] width 216 height 38
